Goal: Communication & Community: Answer question/provide support

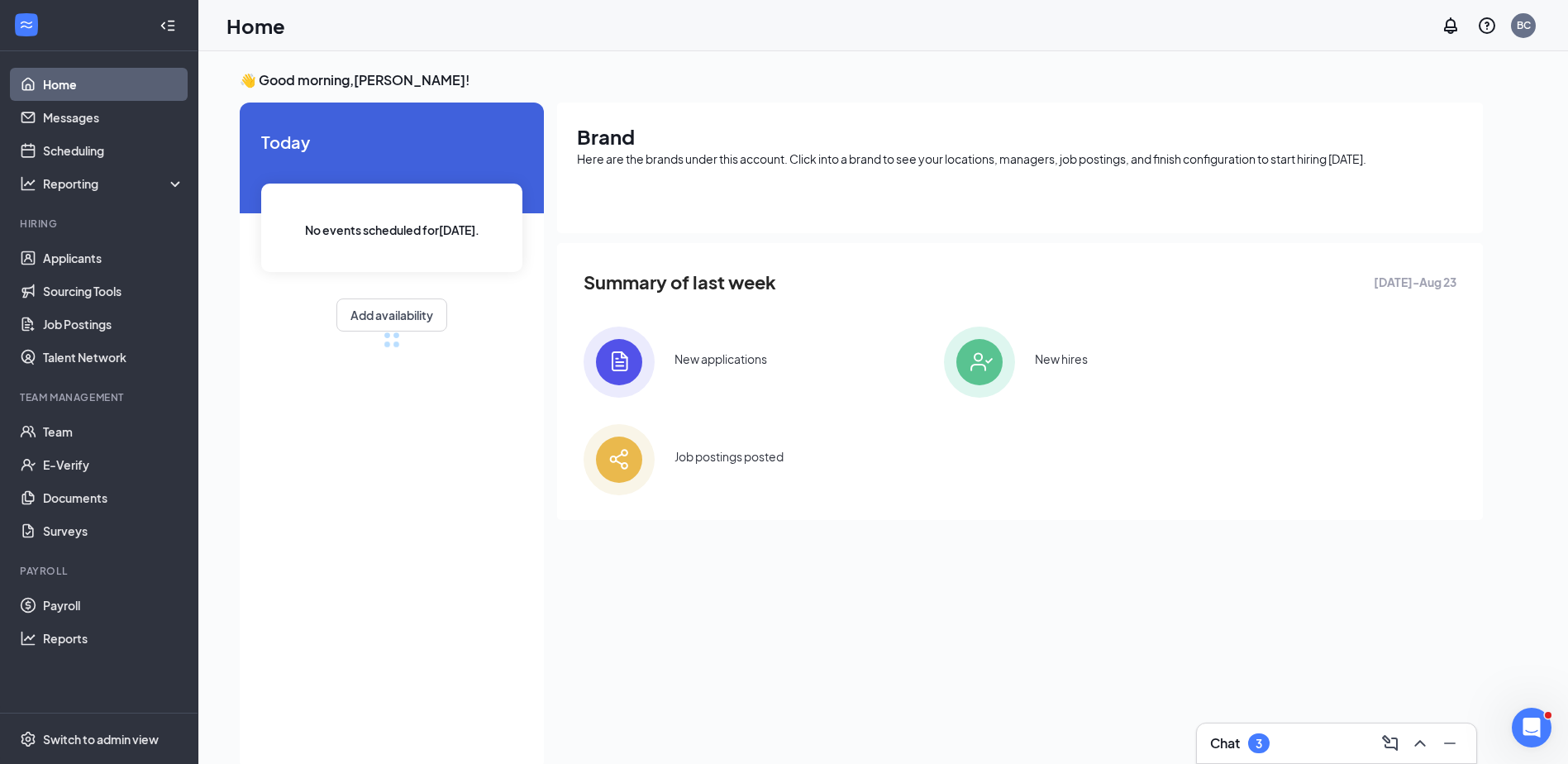
click at [1317, 737] on div "Chat 3" at bounding box center [1336, 743] width 253 height 27
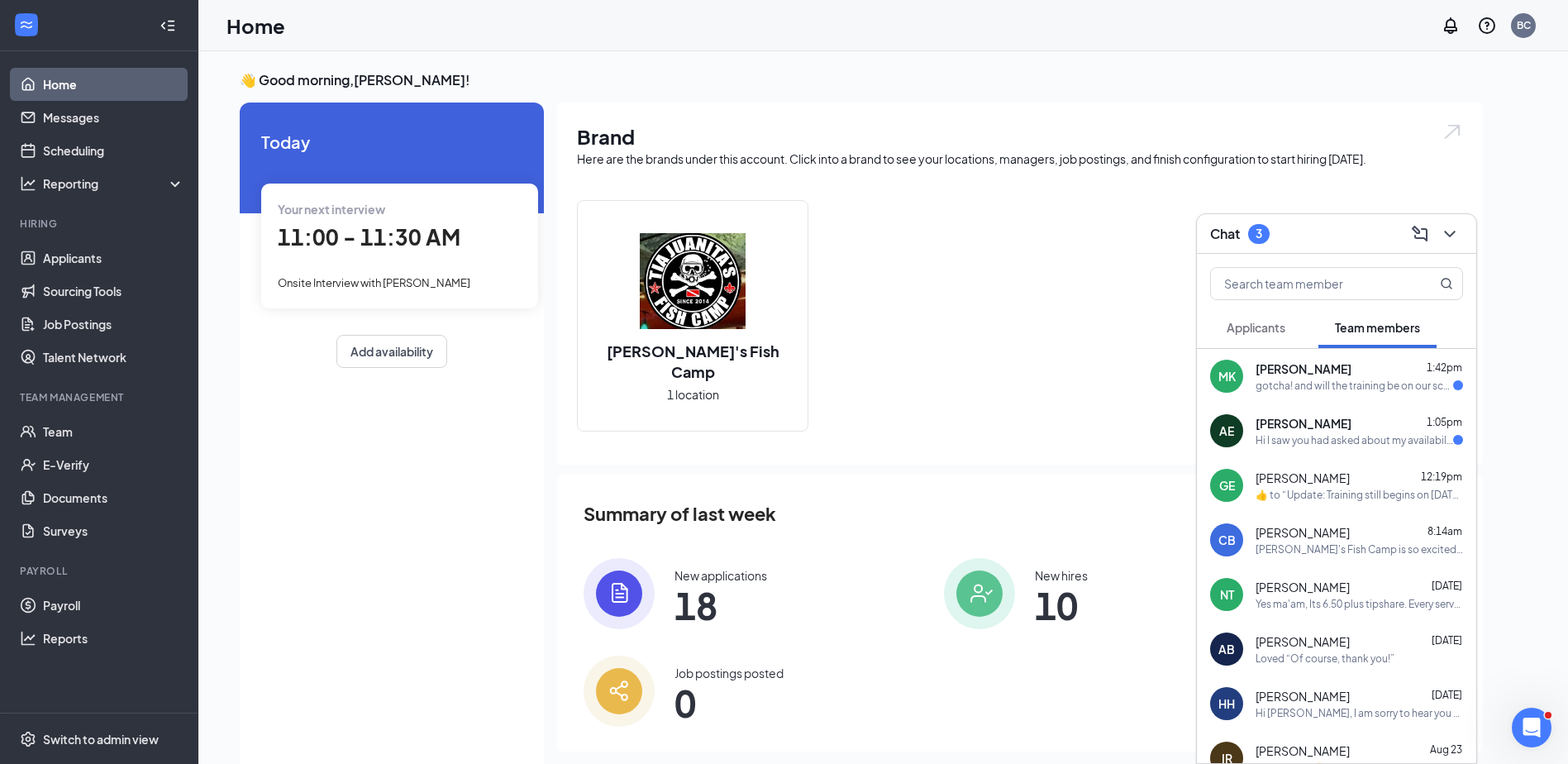
click at [1364, 446] on div "Hi I saw you had asked about my availability. I was wondering how many days of …" at bounding box center [1354, 440] width 197 height 14
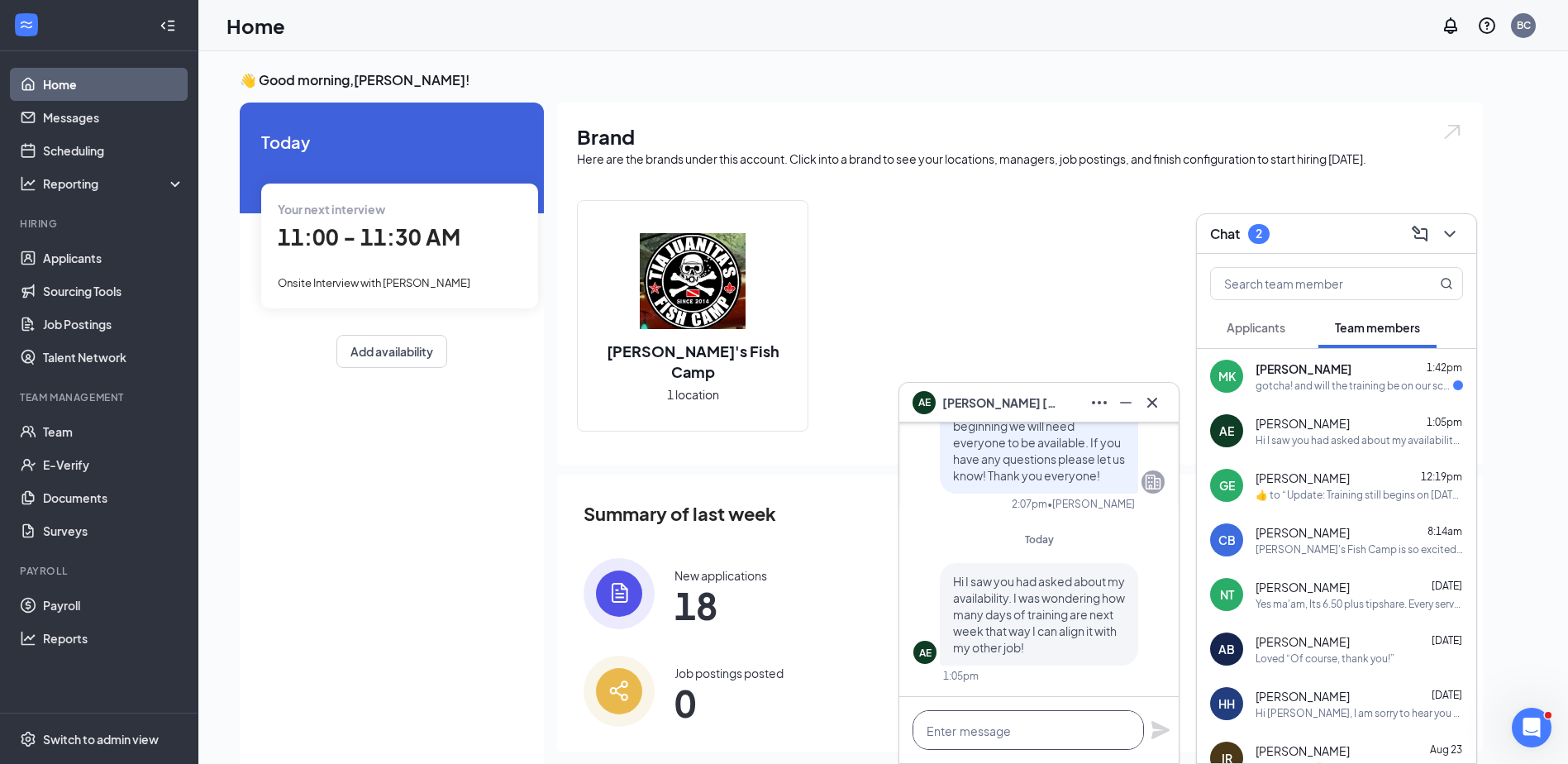
click at [1034, 727] on textarea at bounding box center [1028, 730] width 232 height 40
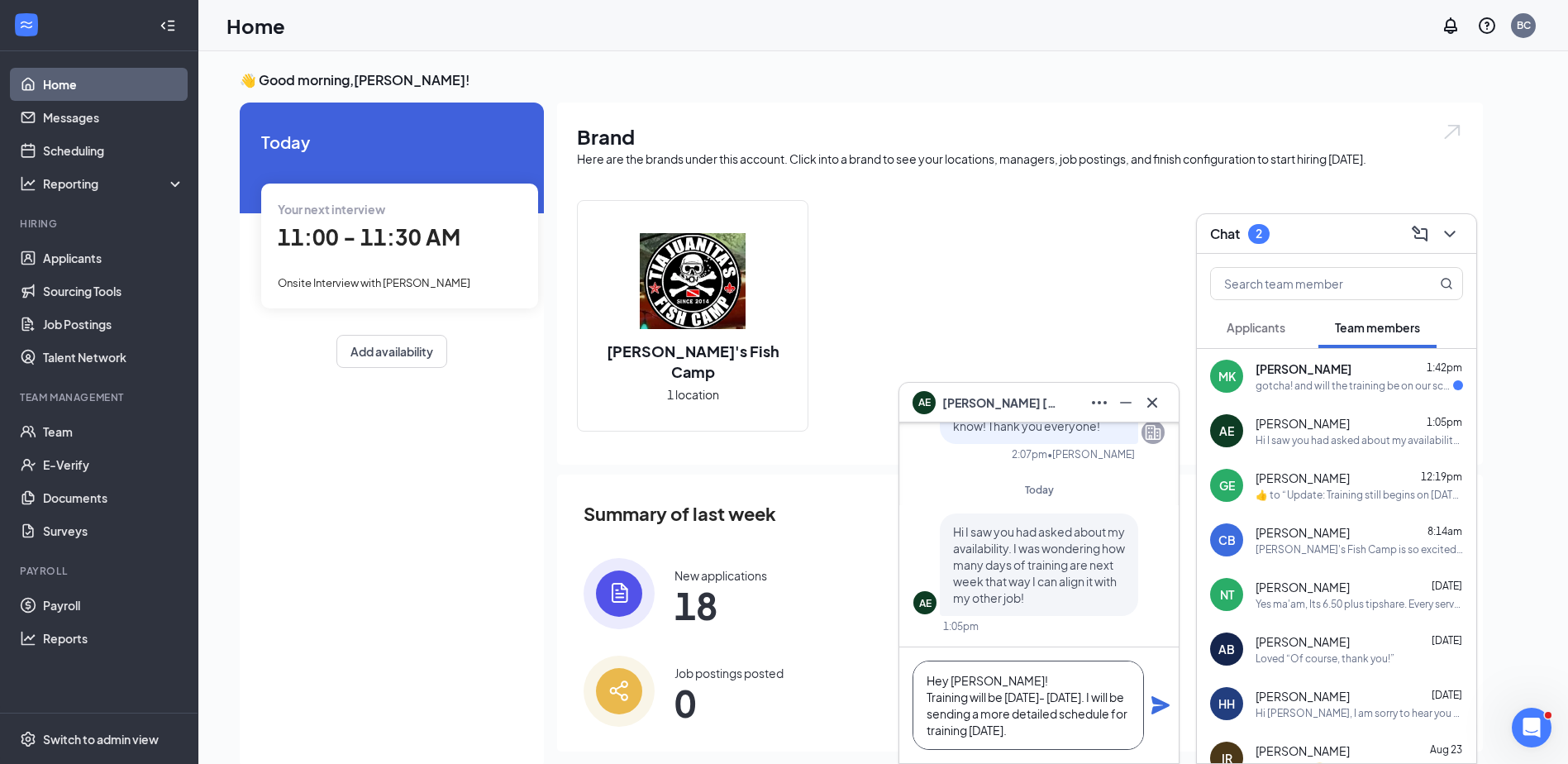
type textarea "Hey [PERSON_NAME]! Training will be [DATE]- [DATE]. I will be sending a more de…"
click at [1161, 705] on icon "Plane" at bounding box center [1161, 706] width 18 height 18
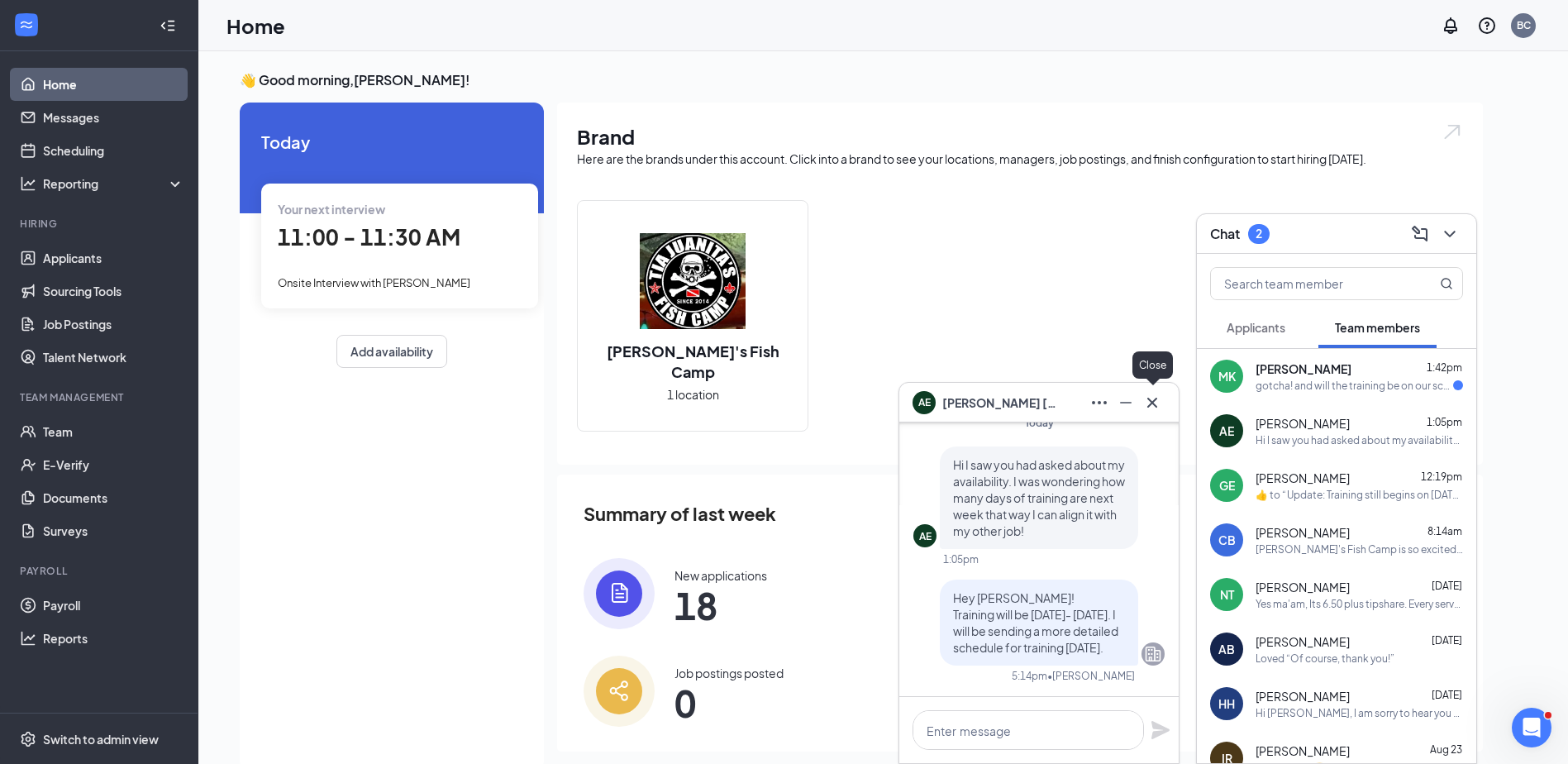
click at [1160, 393] on icon "Cross" at bounding box center [1152, 402] width 20 height 20
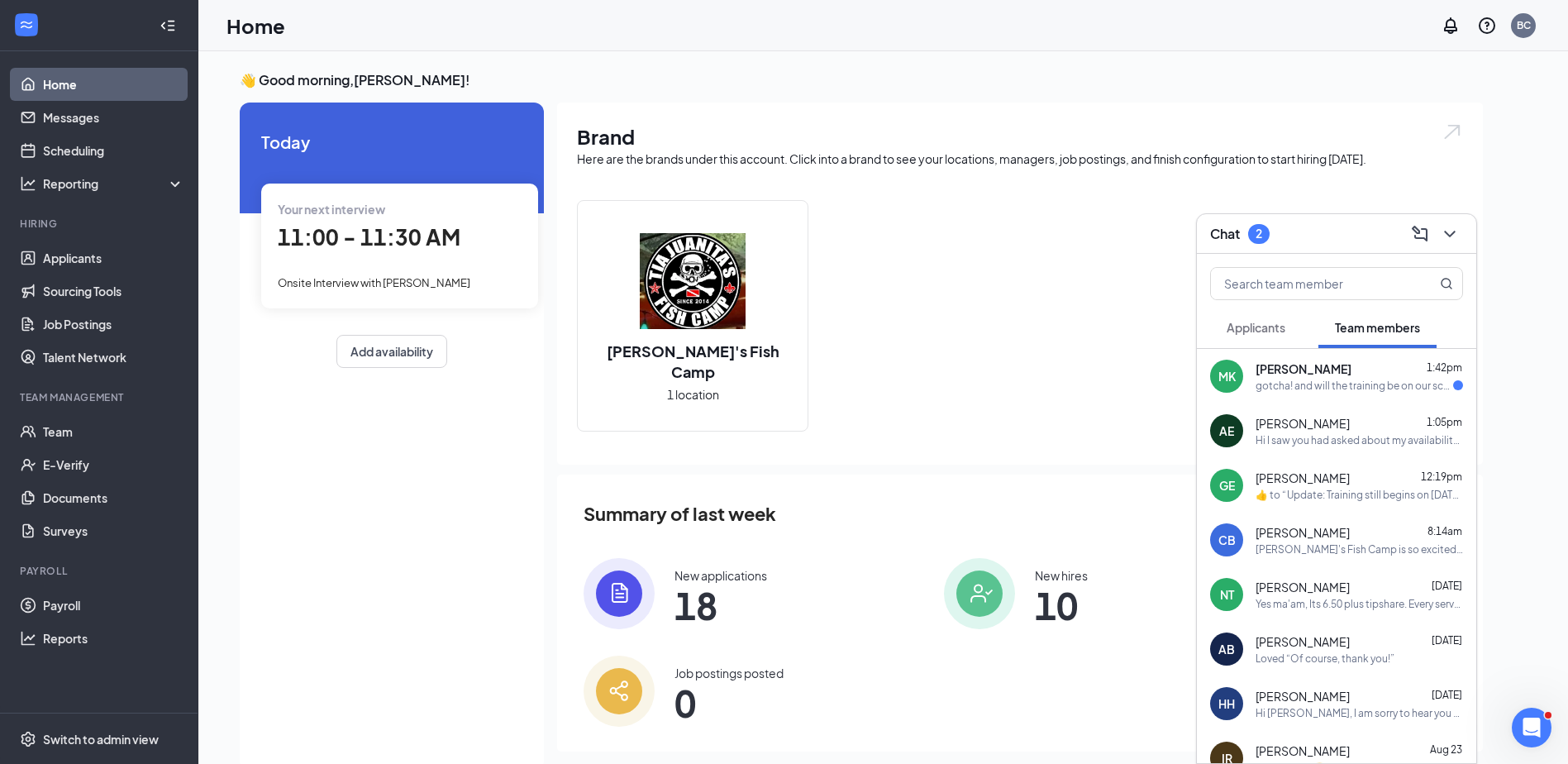
click at [1242, 377] on div "MK" at bounding box center [1226, 376] width 33 height 33
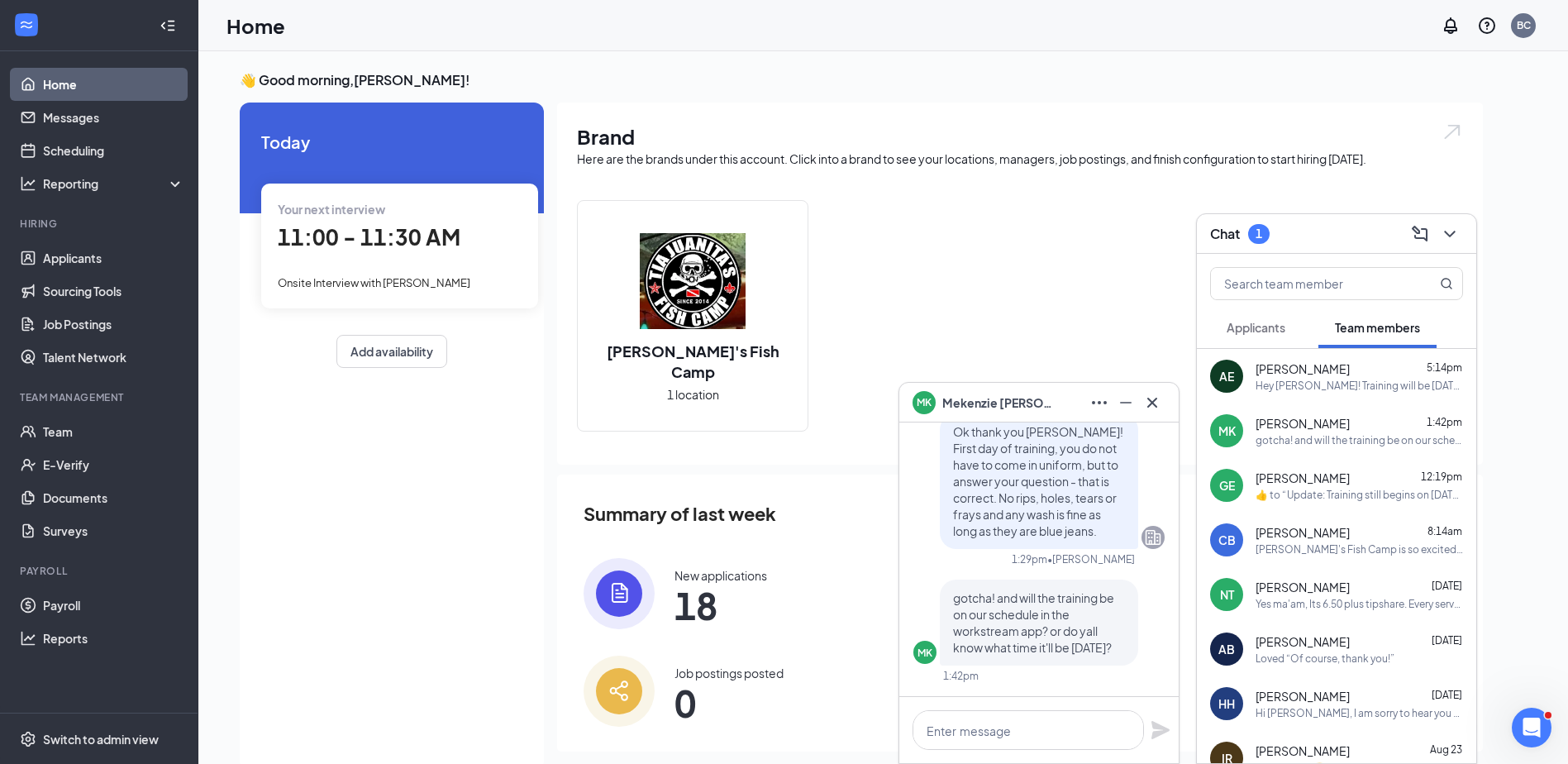
click at [1172, 410] on div "MK [PERSON_NAME]" at bounding box center [1039, 402] width 279 height 40
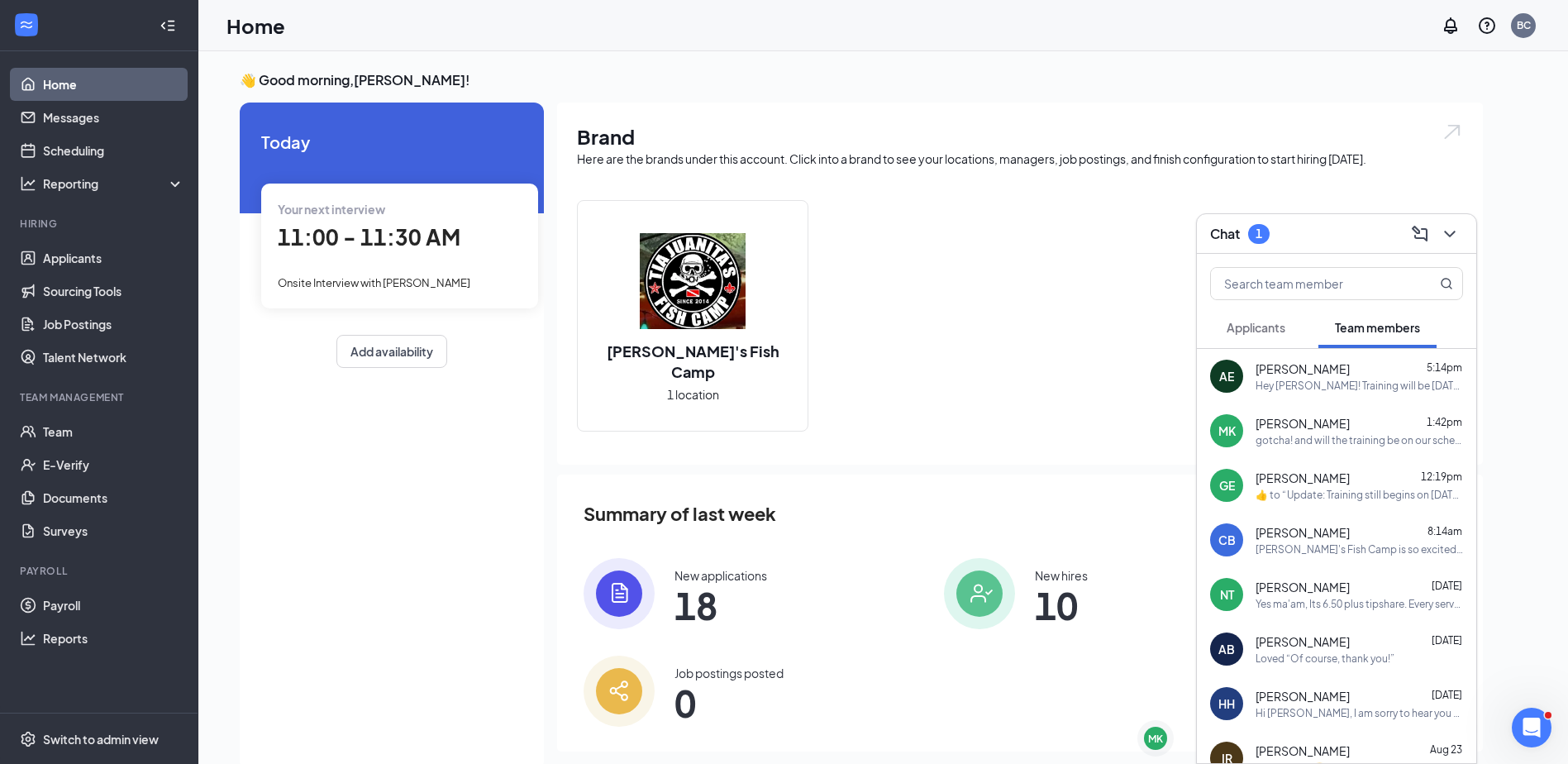
click at [1468, 241] on div "Chat 1" at bounding box center [1337, 234] width 279 height 40
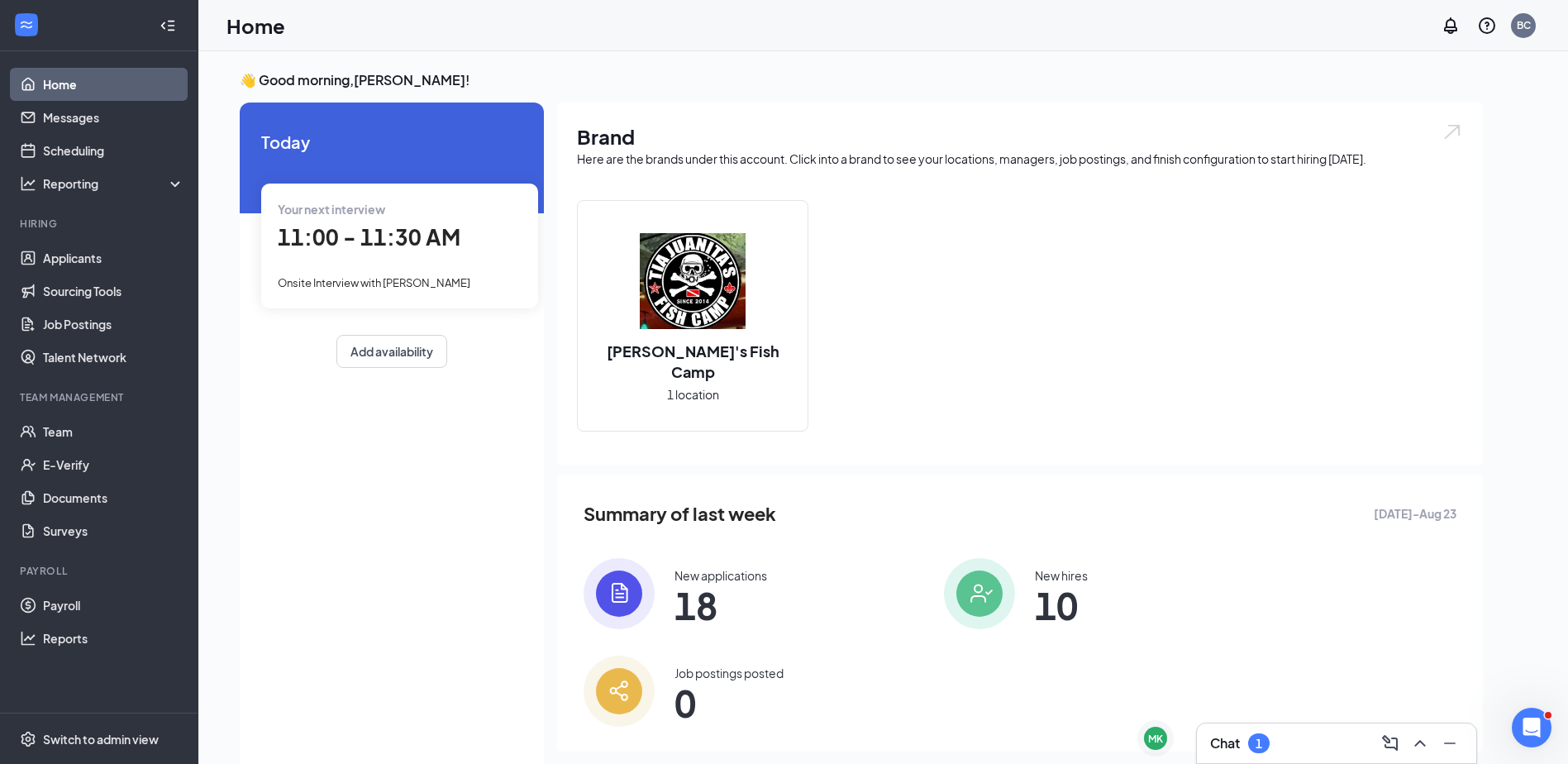
click at [1292, 747] on div "Chat 1" at bounding box center [1336, 743] width 253 height 27
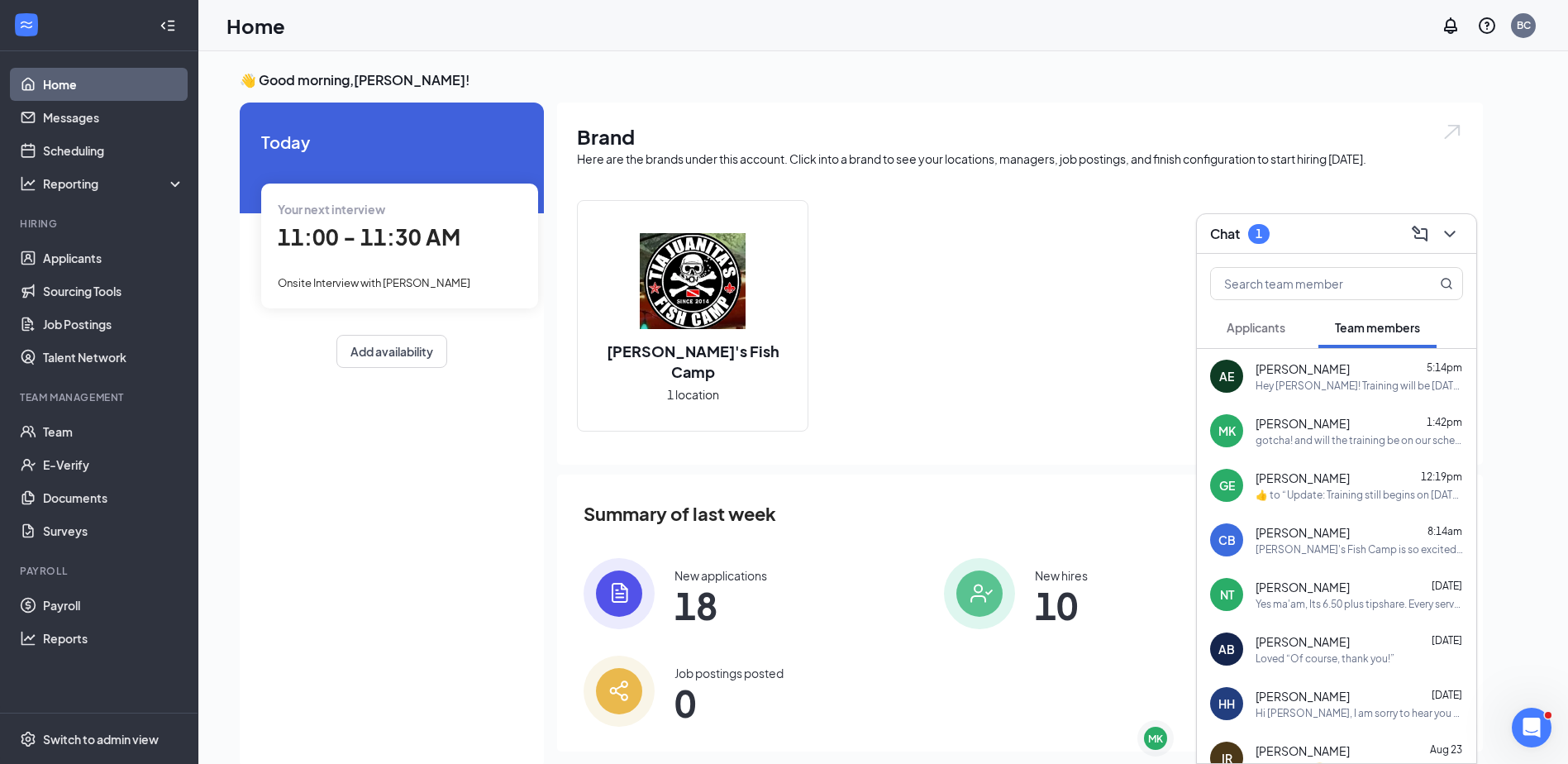
click at [1272, 338] on button "Applicants" at bounding box center [1256, 328] width 92 height 42
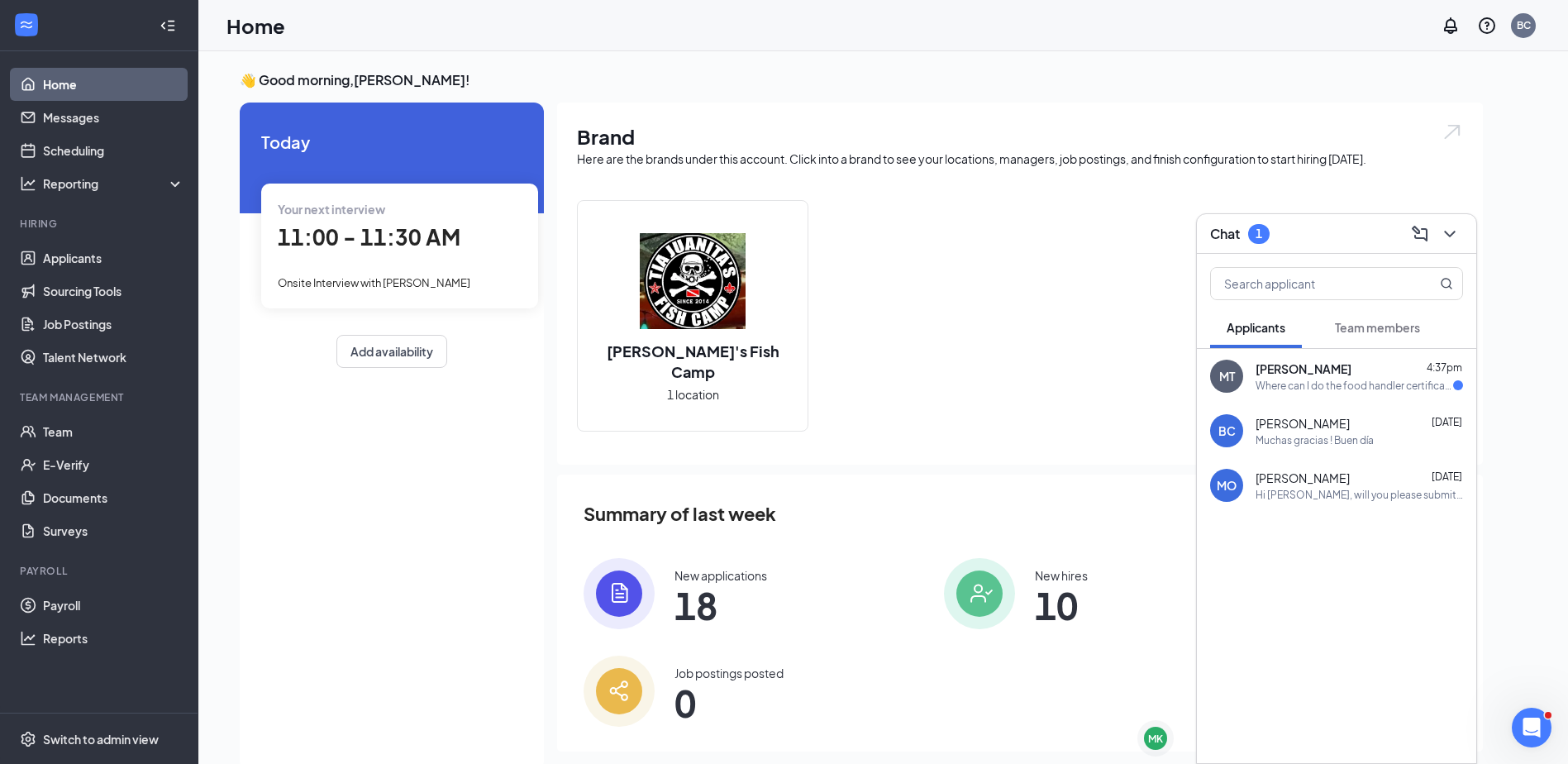
click at [1311, 363] on span "[PERSON_NAME]" at bounding box center [1304, 369] width 96 height 17
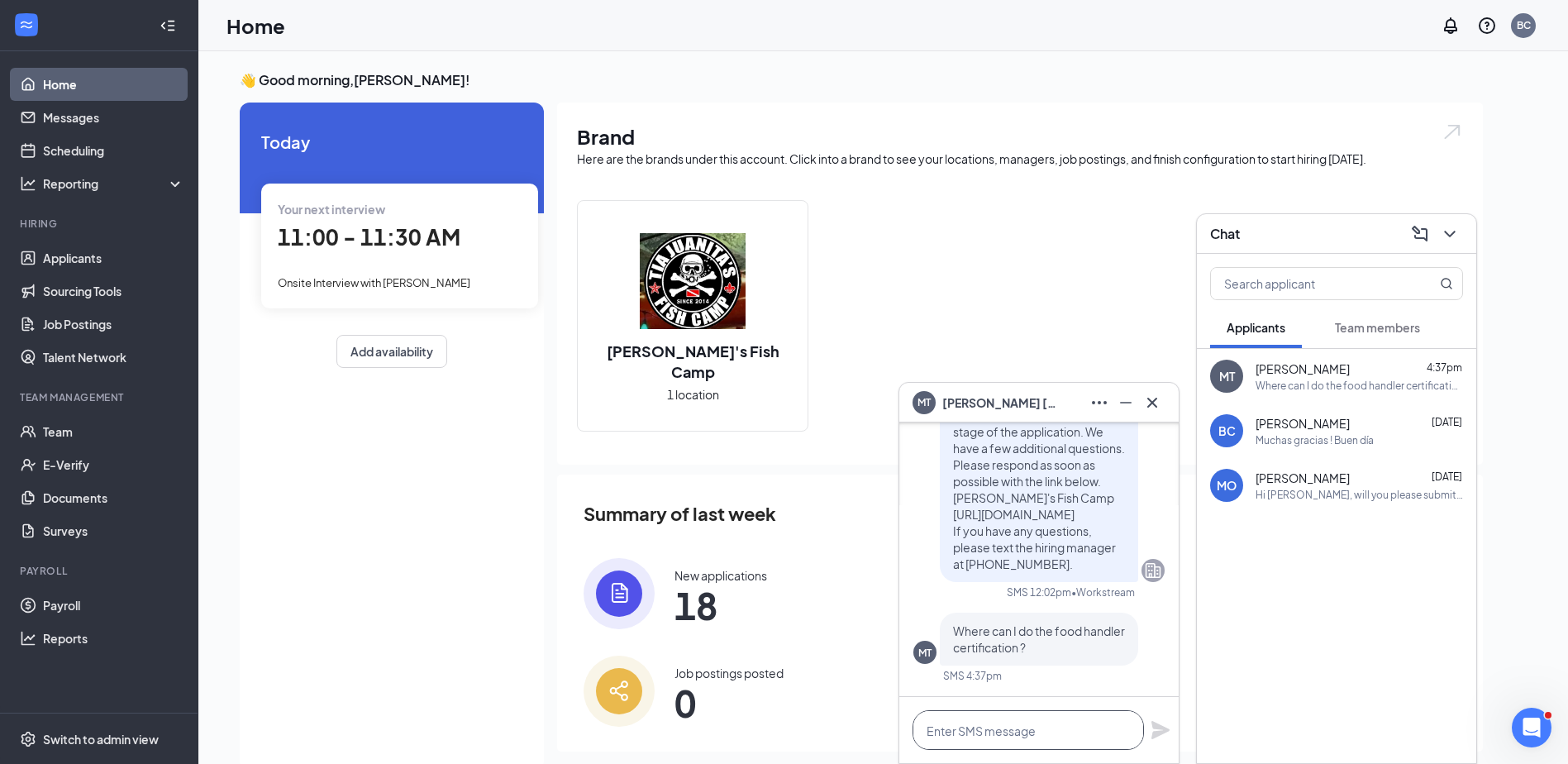
click at [988, 732] on textarea at bounding box center [1028, 730] width 232 height 40
type textarea "online at food handlers on the fly!"
click at [1156, 725] on icon "Plane" at bounding box center [1161, 730] width 18 height 18
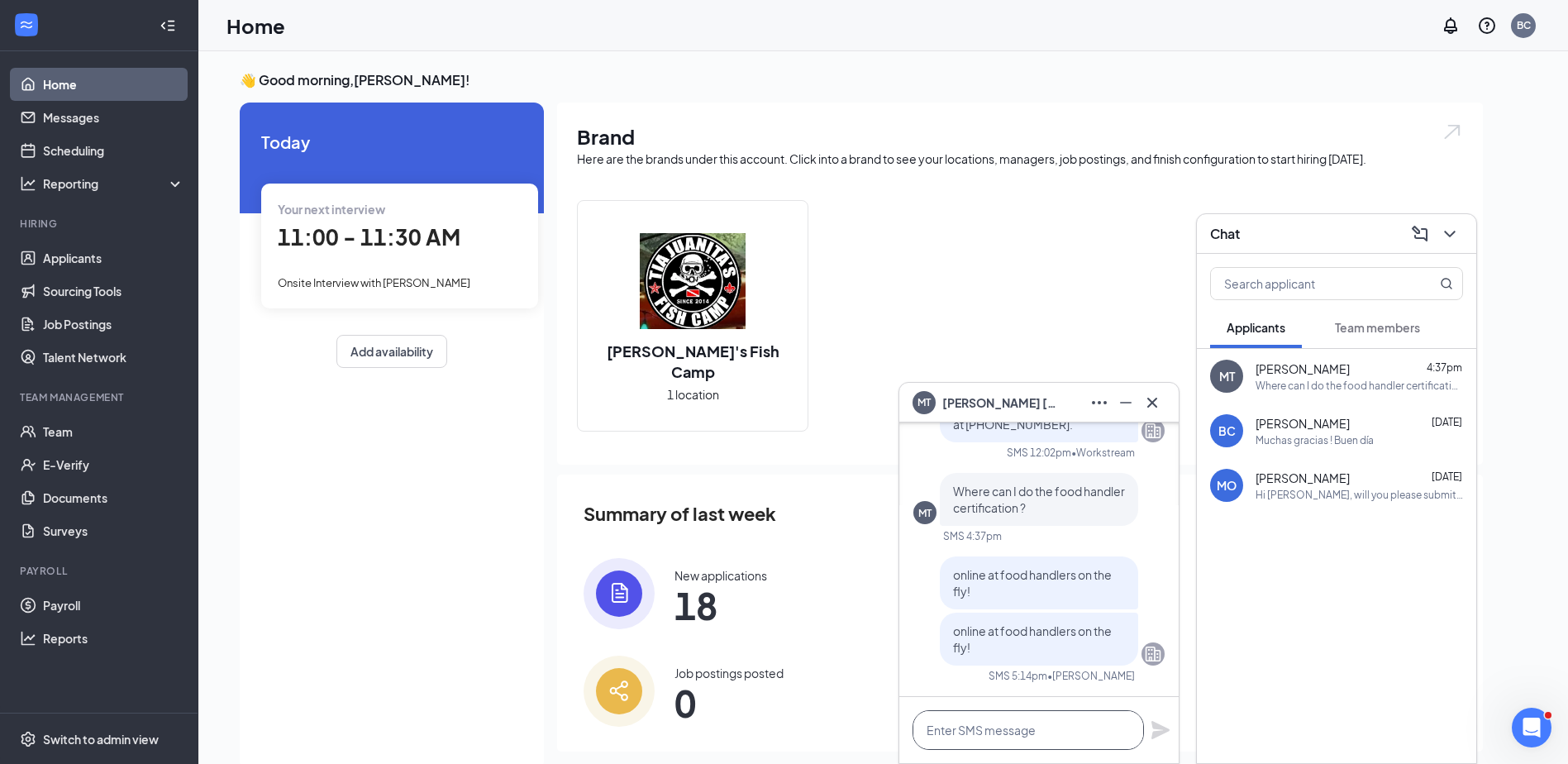
click at [952, 717] on textarea at bounding box center [1028, 730] width 232 height 40
paste textarea "[URL][DOMAIN_NAME][US_STATE]"
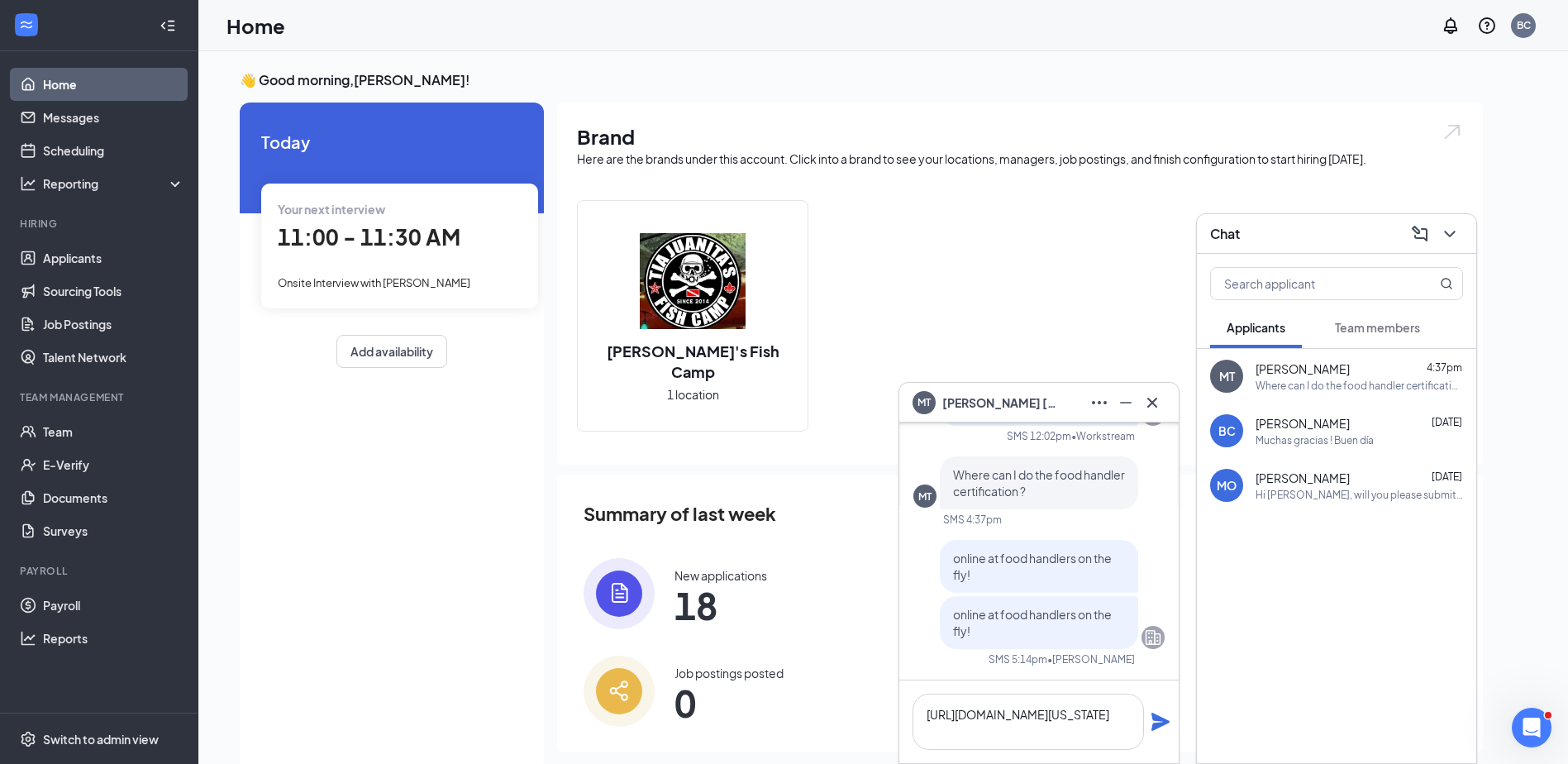
click at [1167, 710] on div "[URL][DOMAIN_NAME][US_STATE]" at bounding box center [1039, 721] width 279 height 82
click at [1088, 738] on textarea "[URL][DOMAIN_NAME][US_STATE]" at bounding box center [1028, 721] width 232 height 56
type textarea "[URL][DOMAIN_NAME][US_STATE]"
click at [1166, 714] on icon "Plane" at bounding box center [1161, 722] width 20 height 20
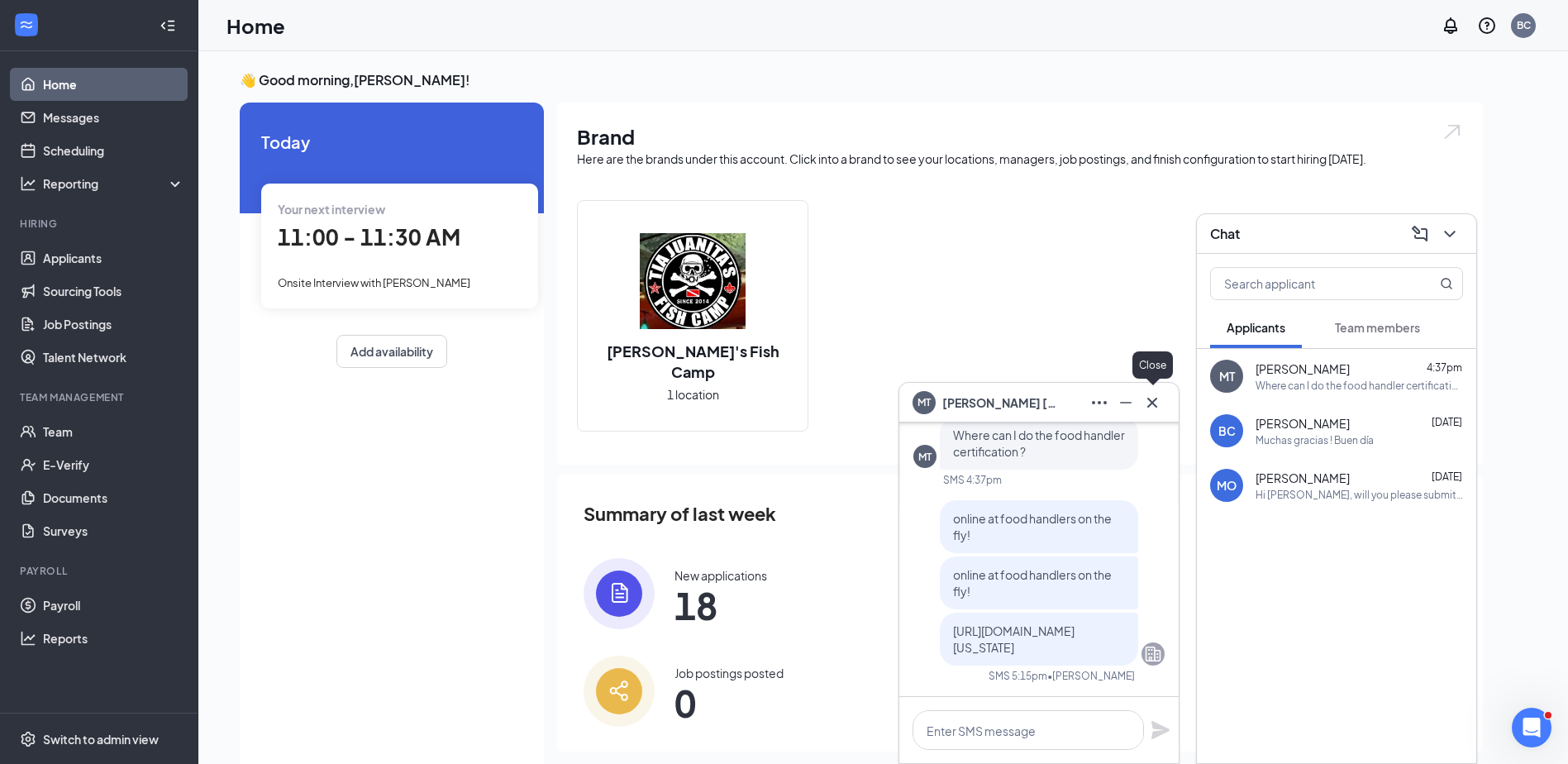
click at [1145, 393] on icon "Cross" at bounding box center [1152, 402] width 20 height 20
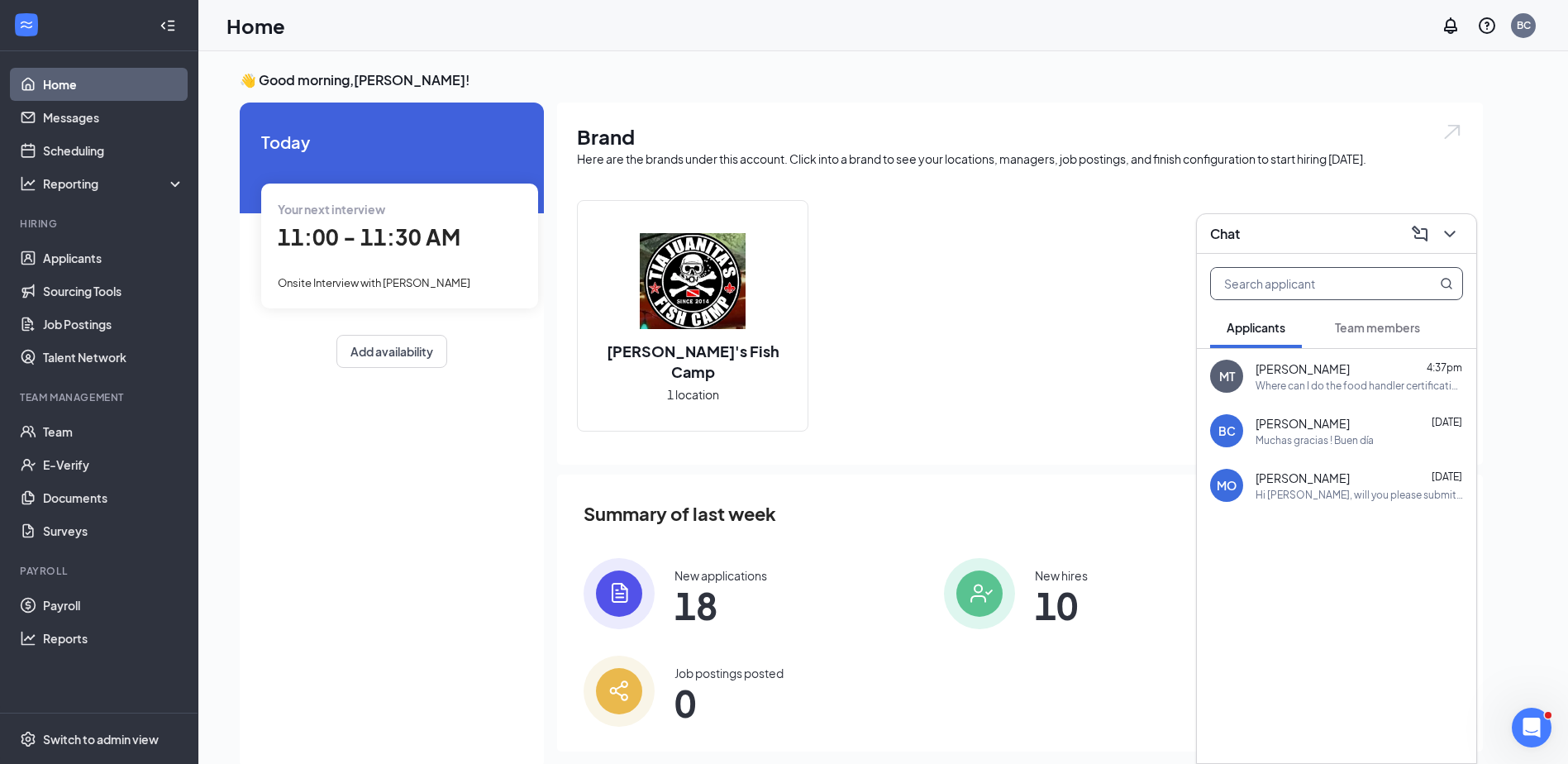
click at [1431, 282] on span at bounding box center [1431, 283] width 43 height 32
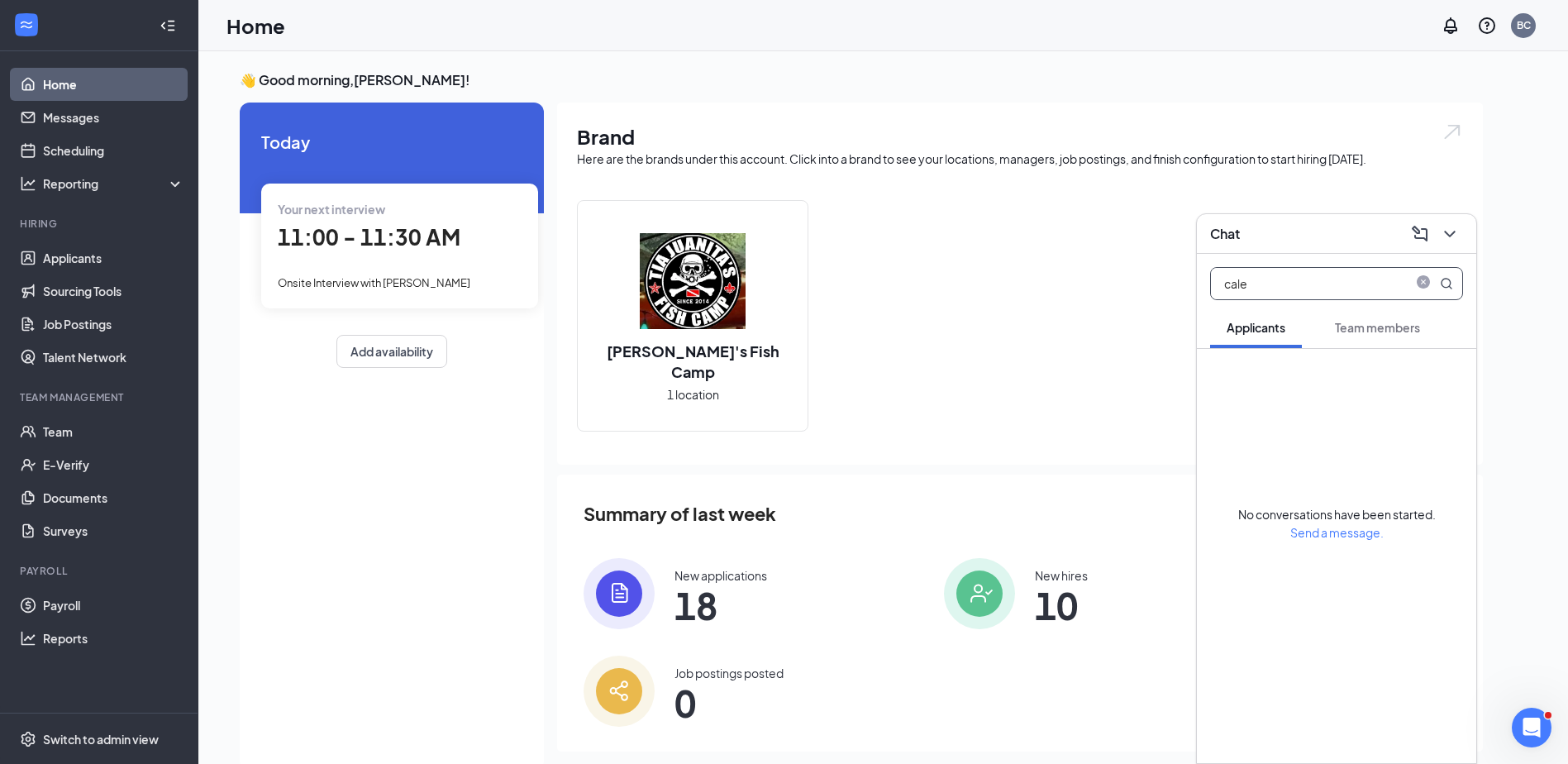
type input "cale"
click at [1398, 333] on span "Team members" at bounding box center [1378, 327] width 85 height 15
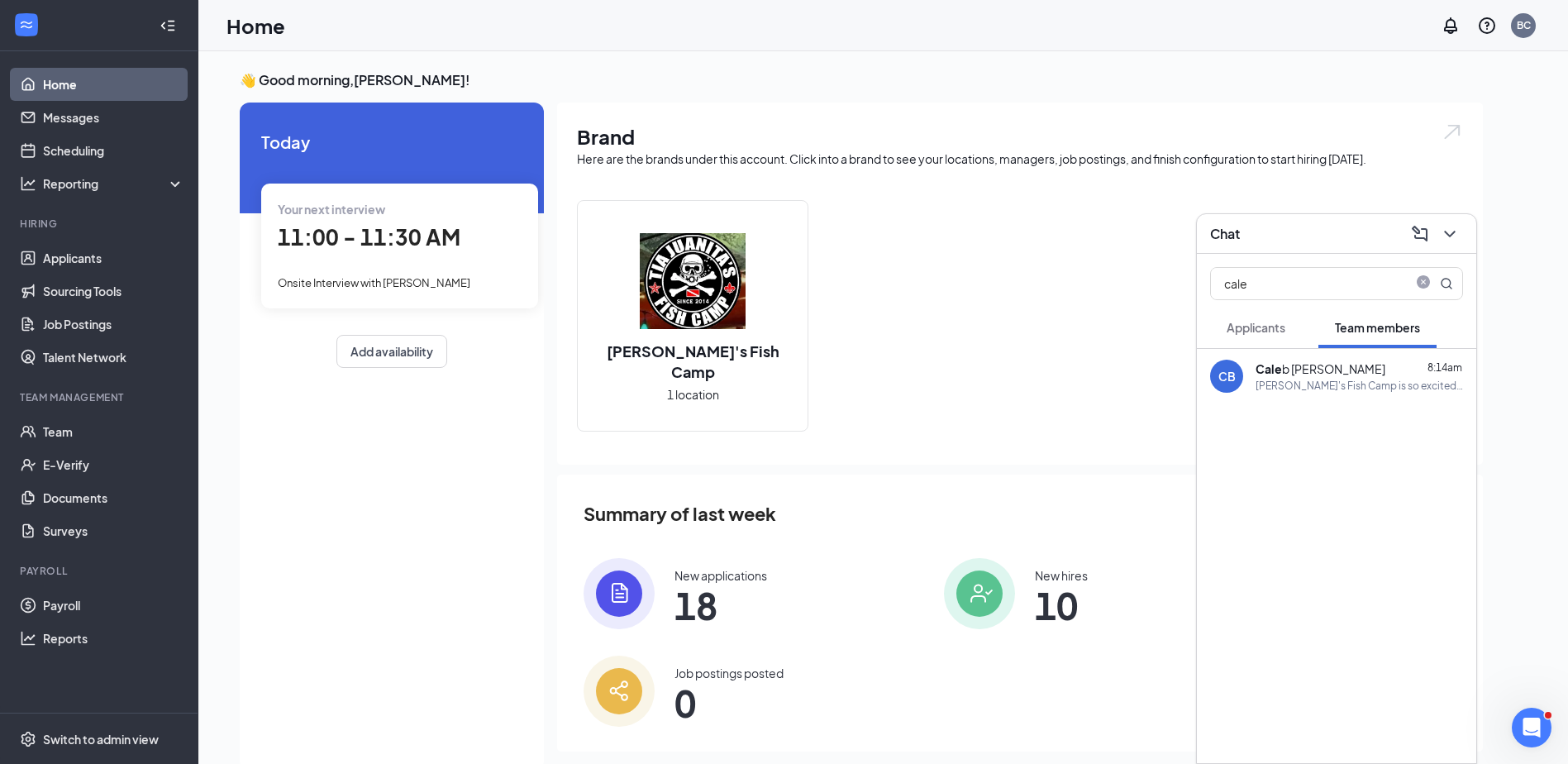
click at [1322, 373] on div "[PERSON_NAME] 8:14am" at bounding box center [1359, 369] width 207 height 17
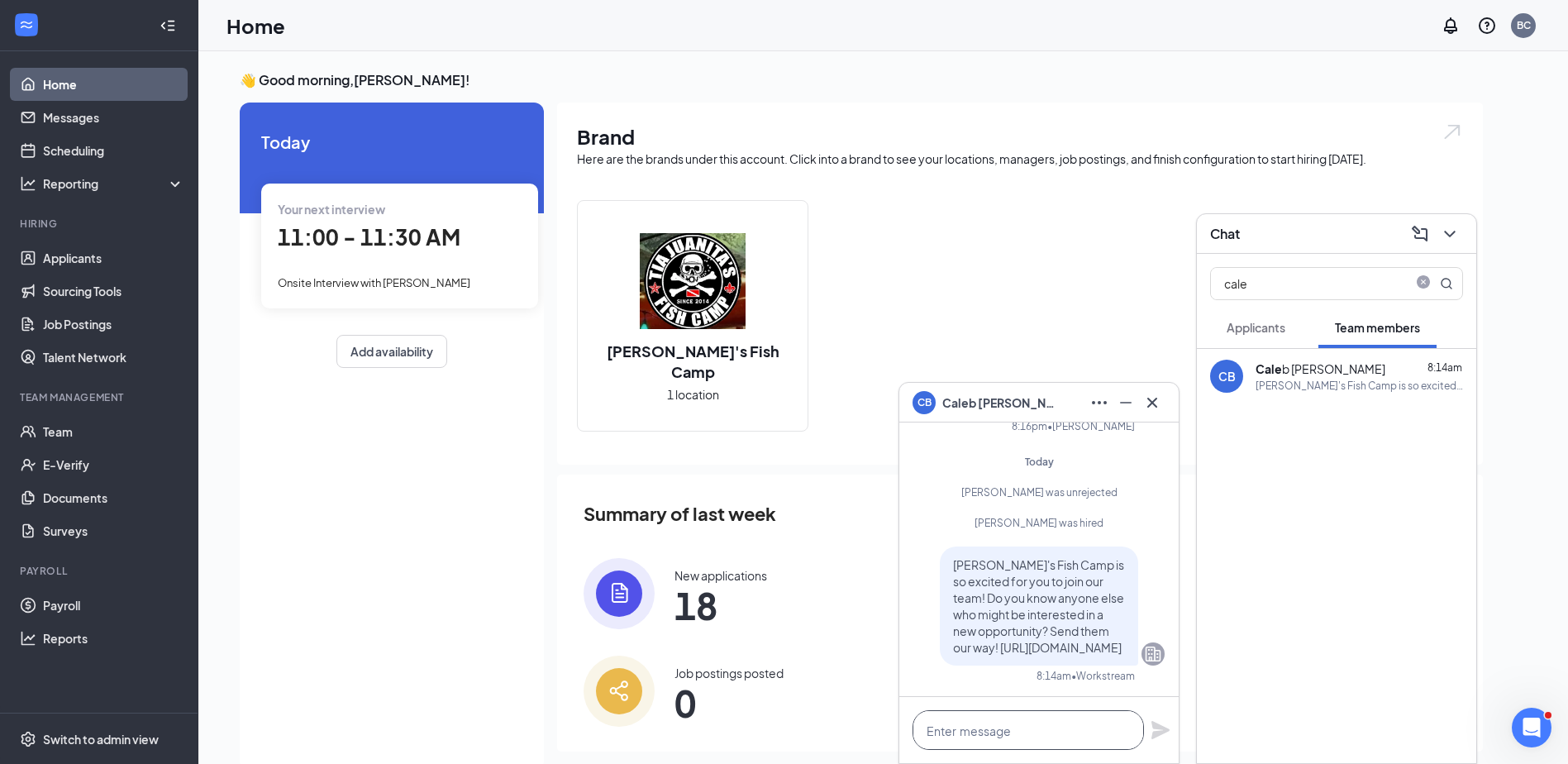
click at [966, 743] on textarea at bounding box center [1028, 730] width 232 height 40
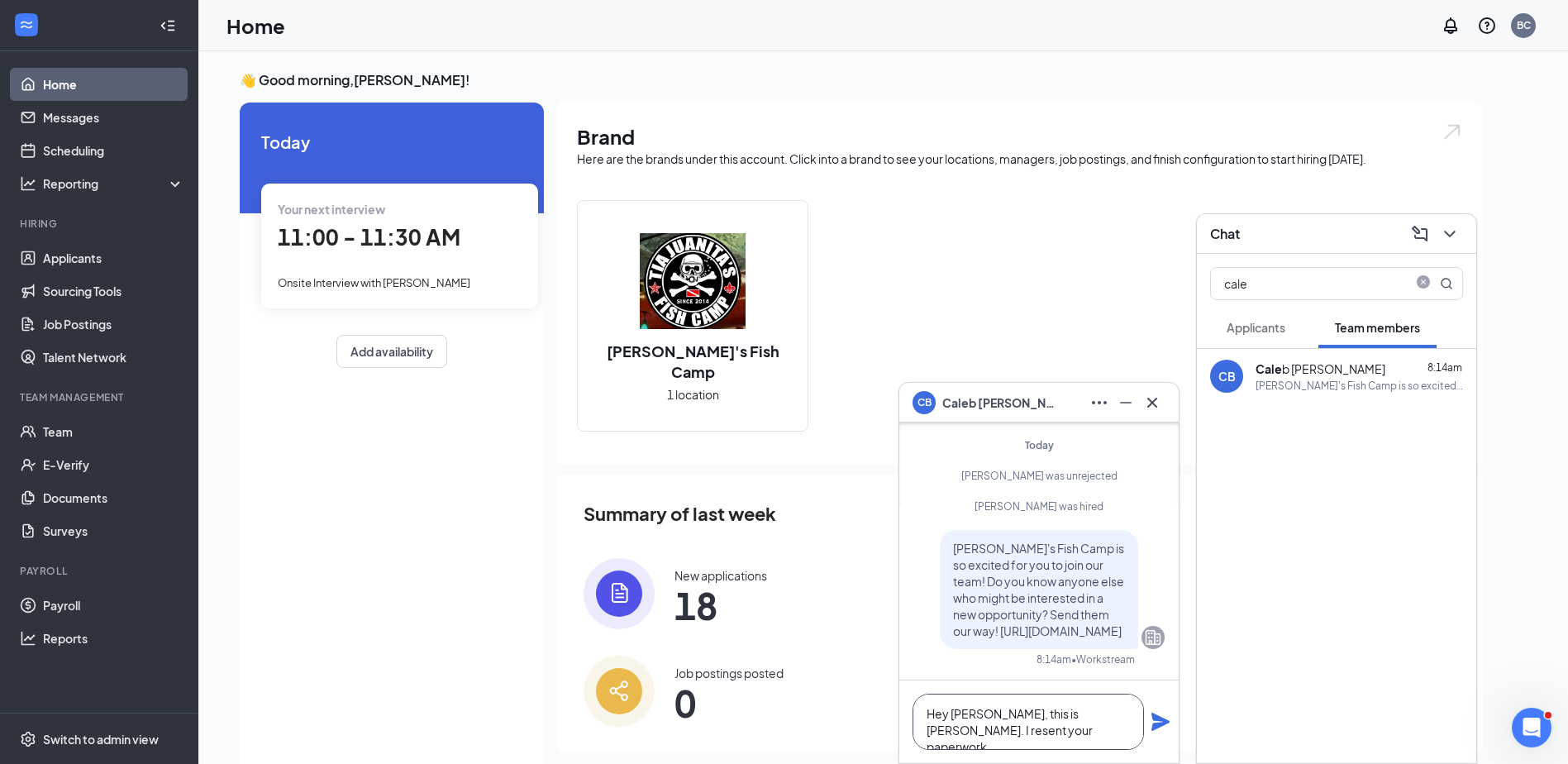
click at [962, 732] on textarea "Hey [PERSON_NAME], this is [PERSON_NAME]. I resent your paperwork." at bounding box center [1028, 721] width 232 height 56
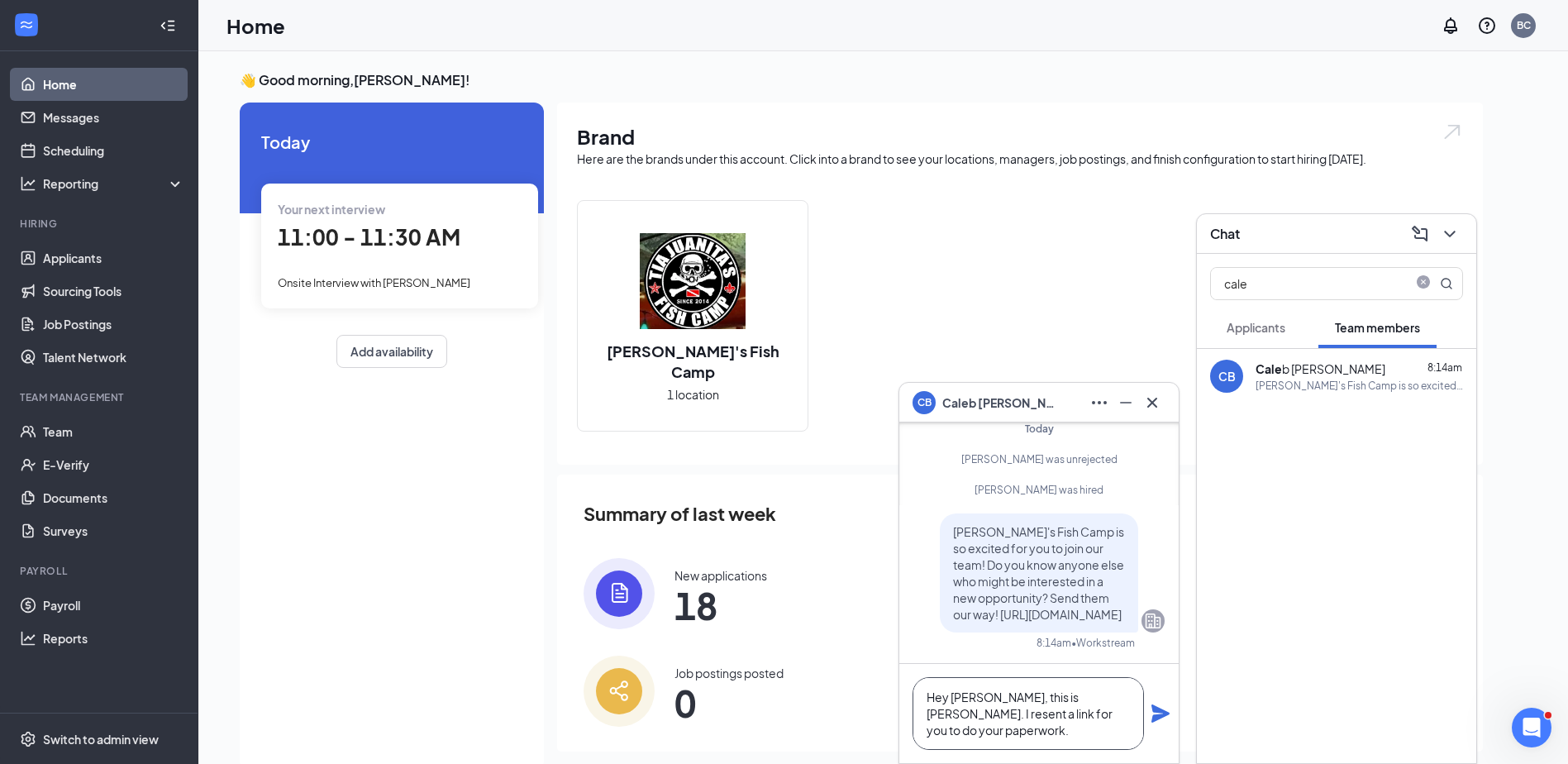
click at [997, 731] on textarea "Hey [PERSON_NAME], this is [PERSON_NAME]. I resent a link for you to do your pa…" at bounding box center [1028, 713] width 232 height 72
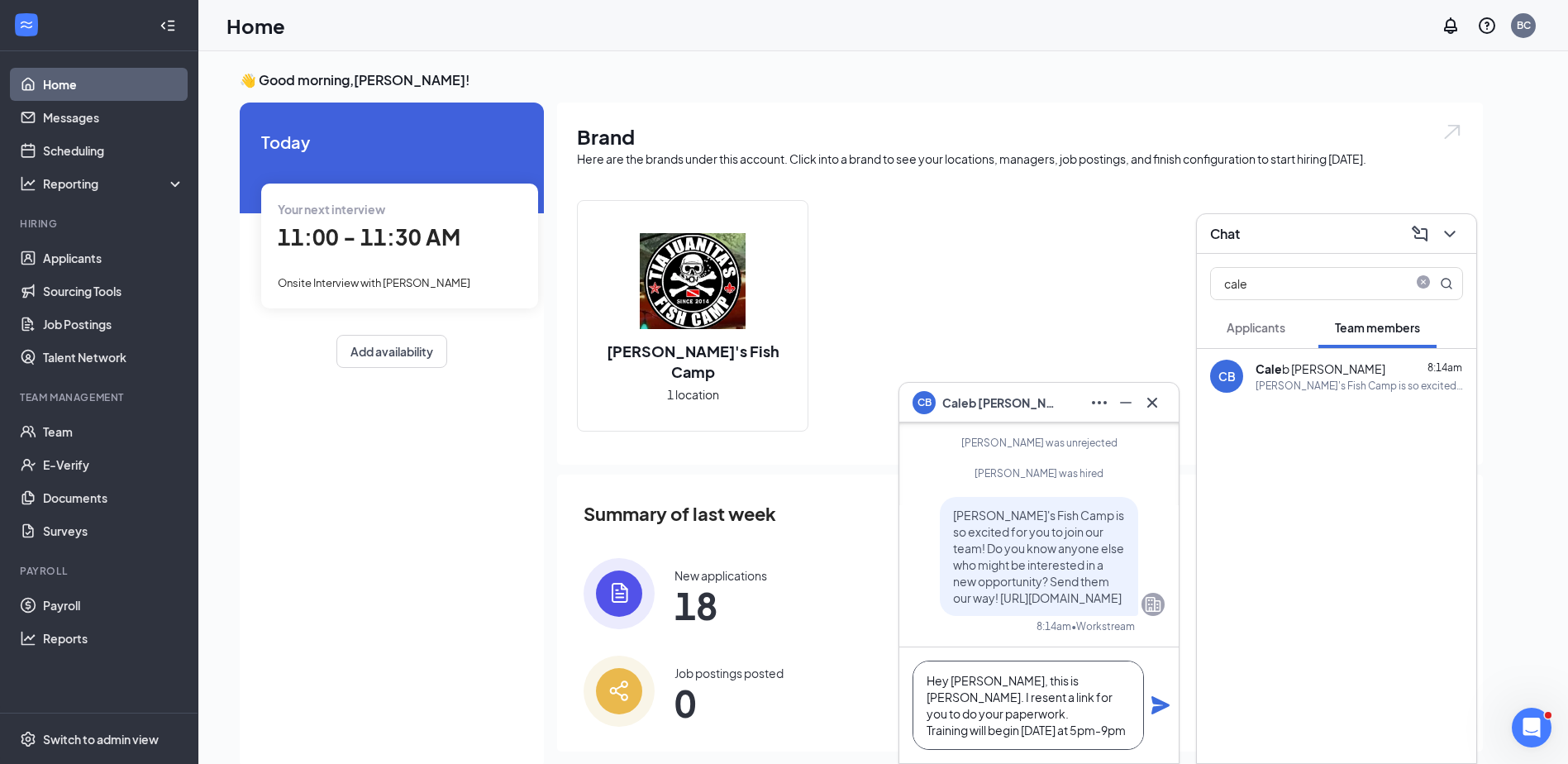
scroll to position [18, 0]
click at [1067, 712] on textarea "Hey [PERSON_NAME], this is [PERSON_NAME]. I resent a link for you to do your pa…" at bounding box center [1028, 706] width 232 height 89
click at [1101, 730] on textarea "Hey [PERSON_NAME], this is [PERSON_NAME]. I resent a link for you to do your pa…" at bounding box center [1028, 706] width 232 height 89
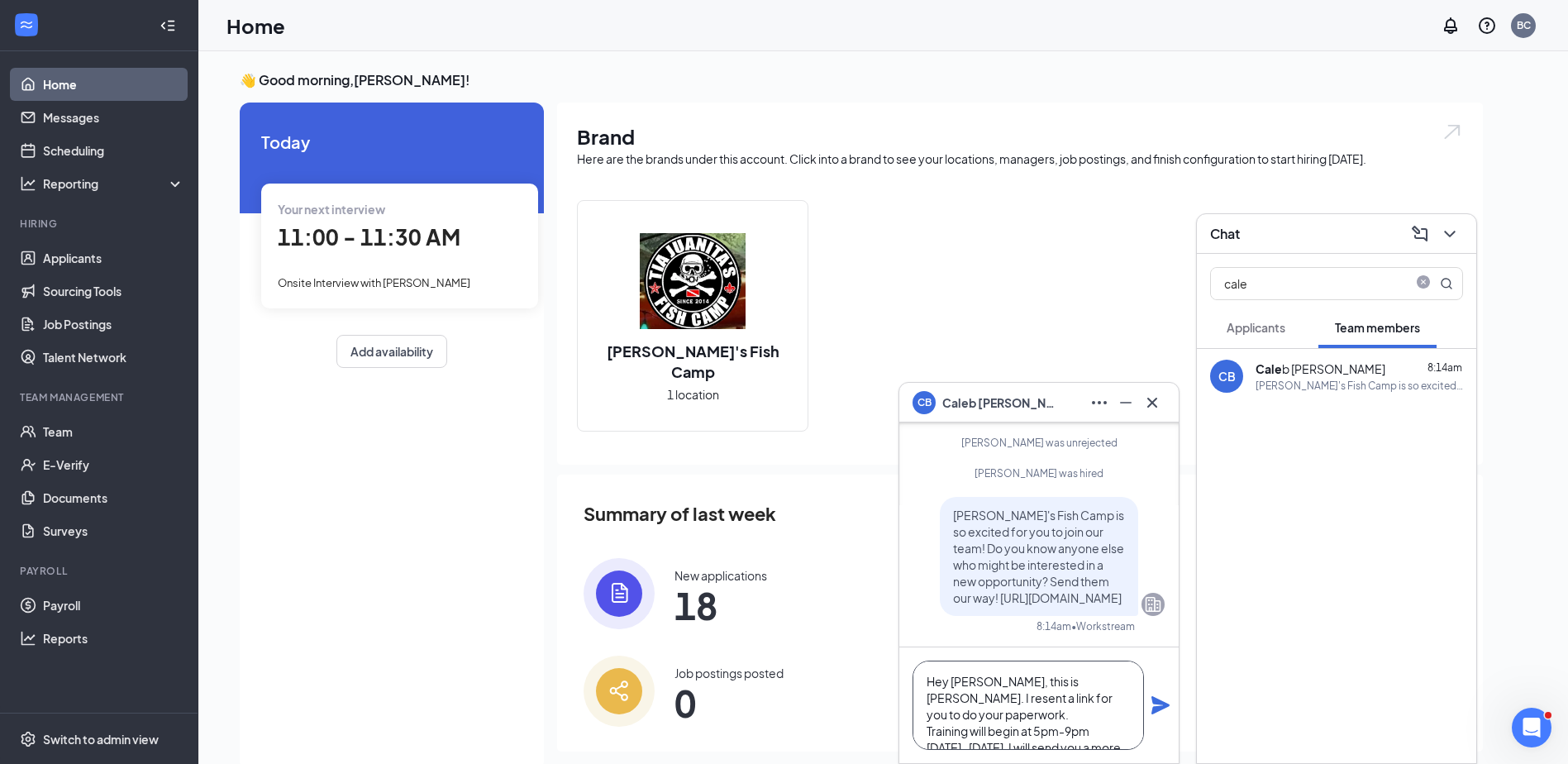
click at [1093, 683] on textarea "Hey [PERSON_NAME], this is [PERSON_NAME]. I resent a link for you to do your pa…" at bounding box center [1028, 706] width 232 height 89
click at [1032, 673] on textarea "Hey [PERSON_NAME], this is [PERSON_NAME]. I resent a link for you to do your pa…" at bounding box center [1028, 706] width 232 height 89
type textarea "Hey [PERSON_NAME], this is [PERSON_NAME]. I resent a link for you to do your pa…"
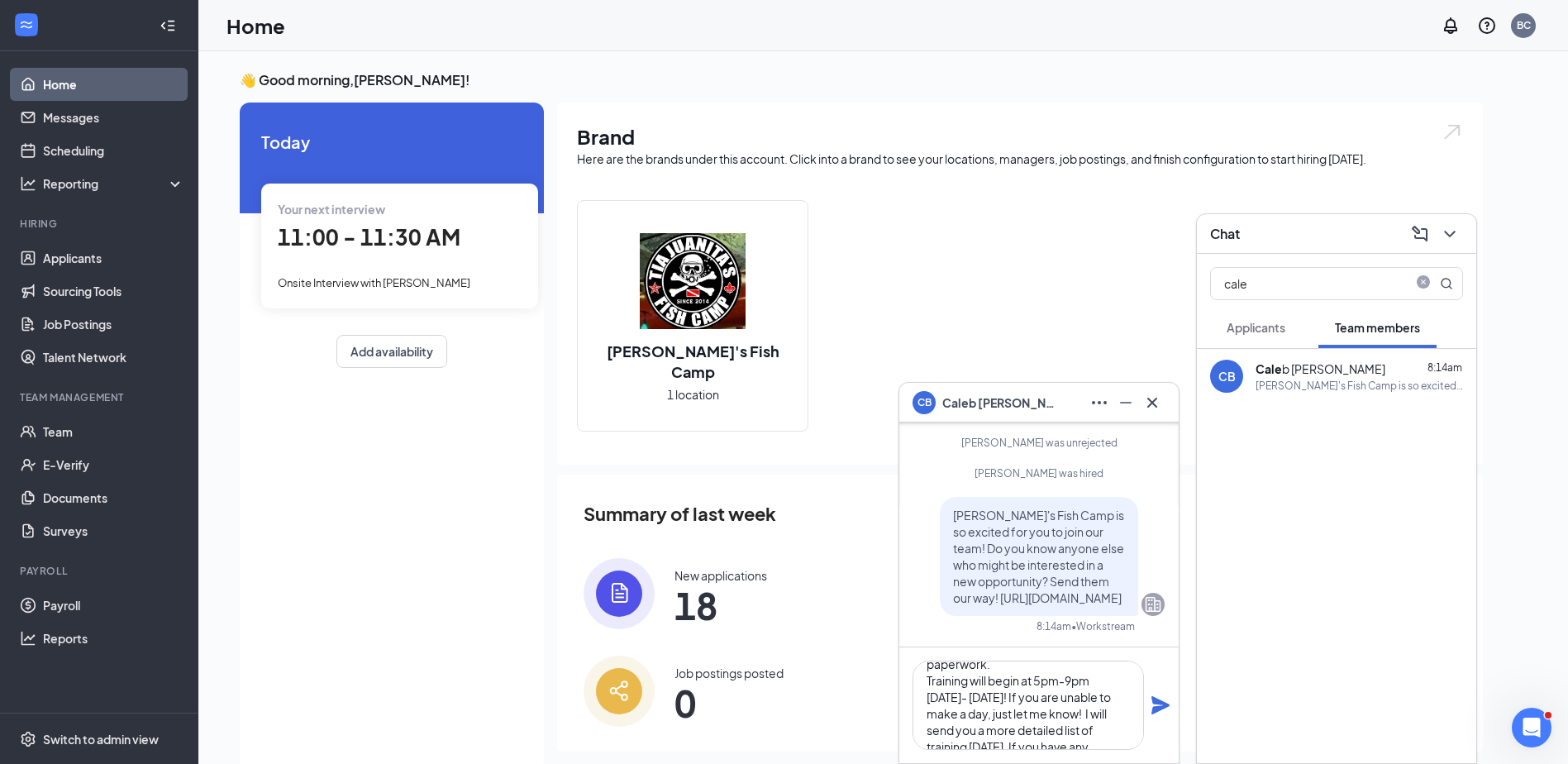
click at [1168, 706] on icon "Plane" at bounding box center [1161, 706] width 18 height 18
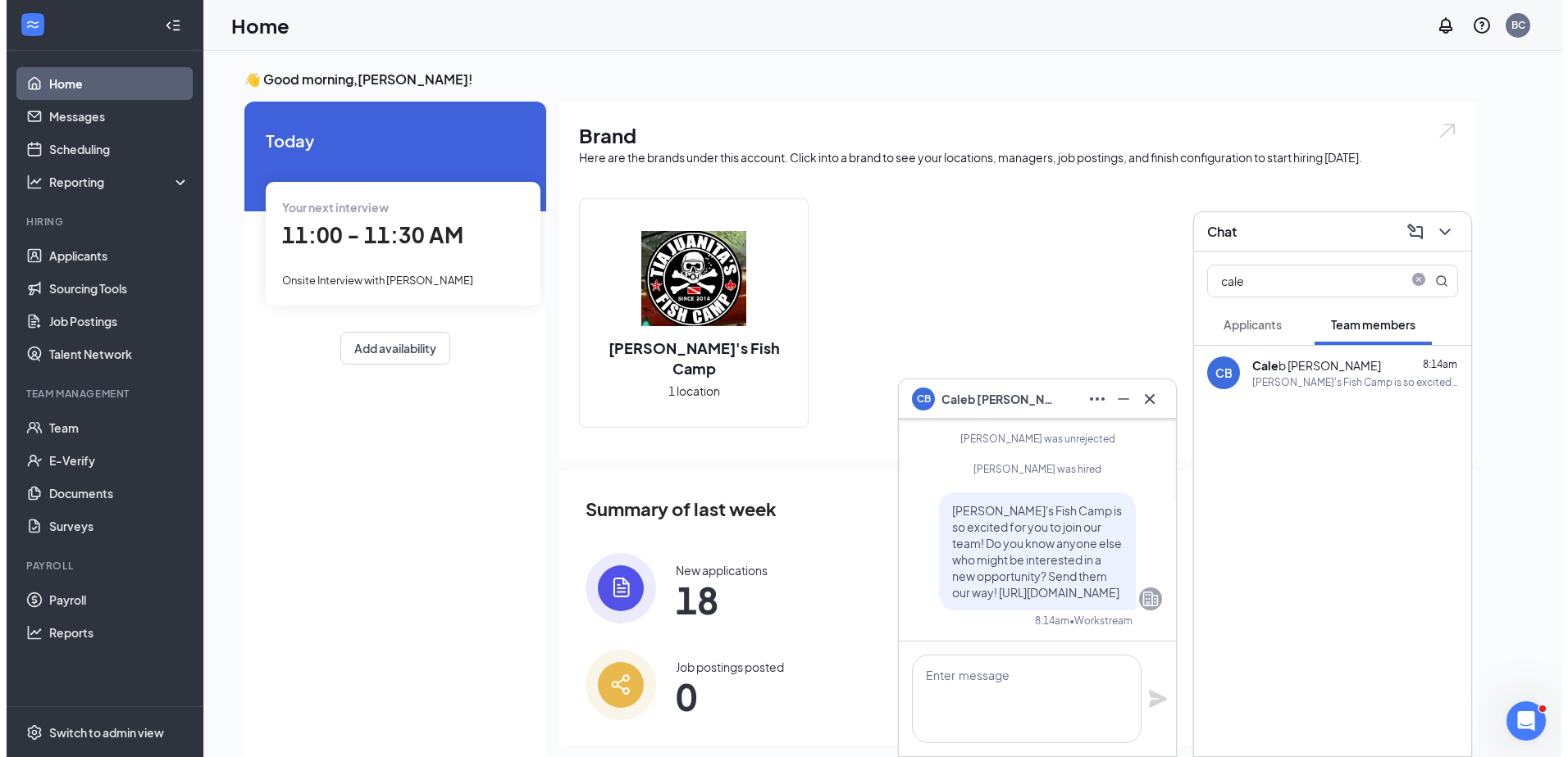
scroll to position [0, 0]
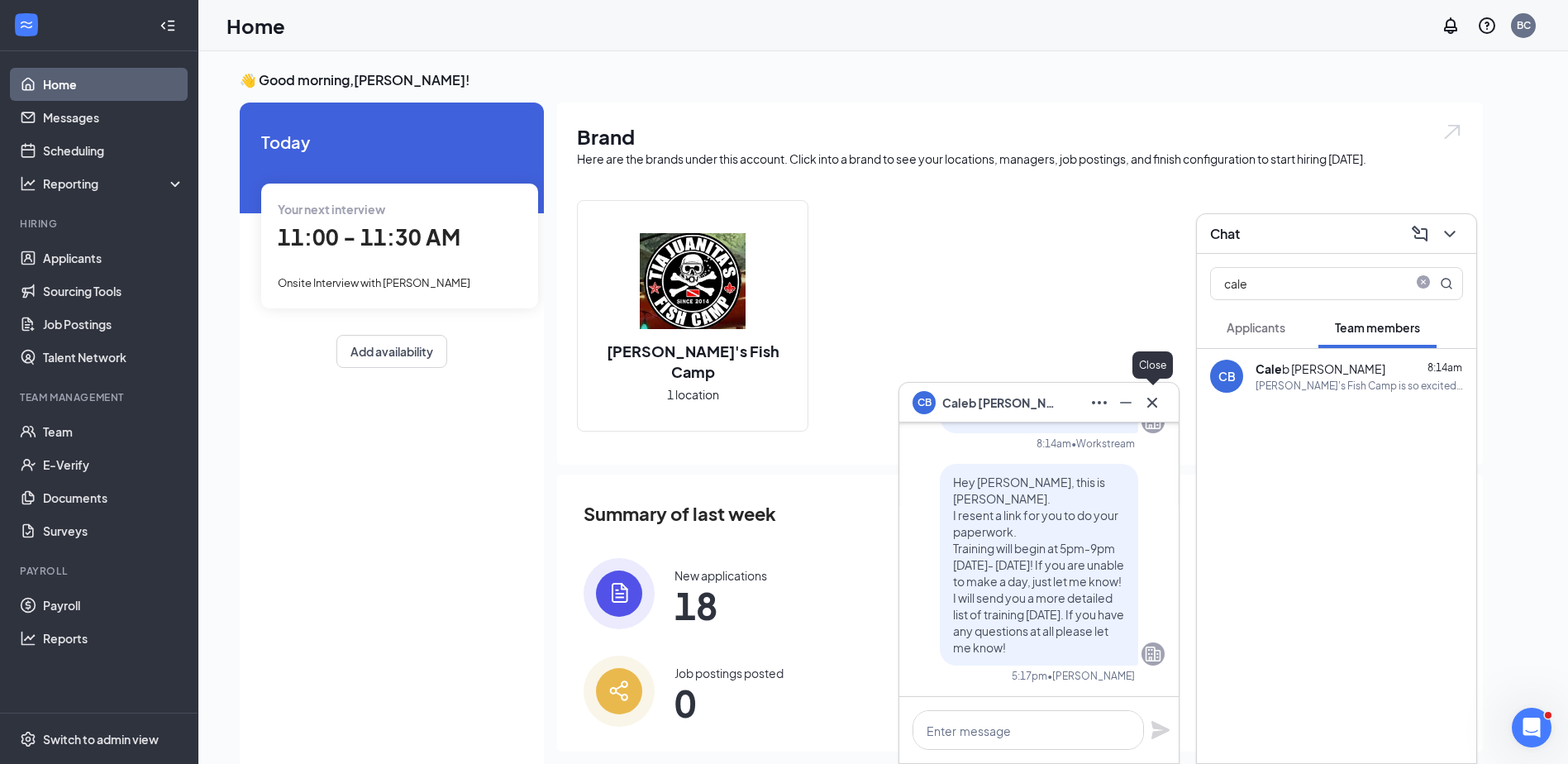
click at [1156, 408] on icon "Cross" at bounding box center [1152, 402] width 20 height 20
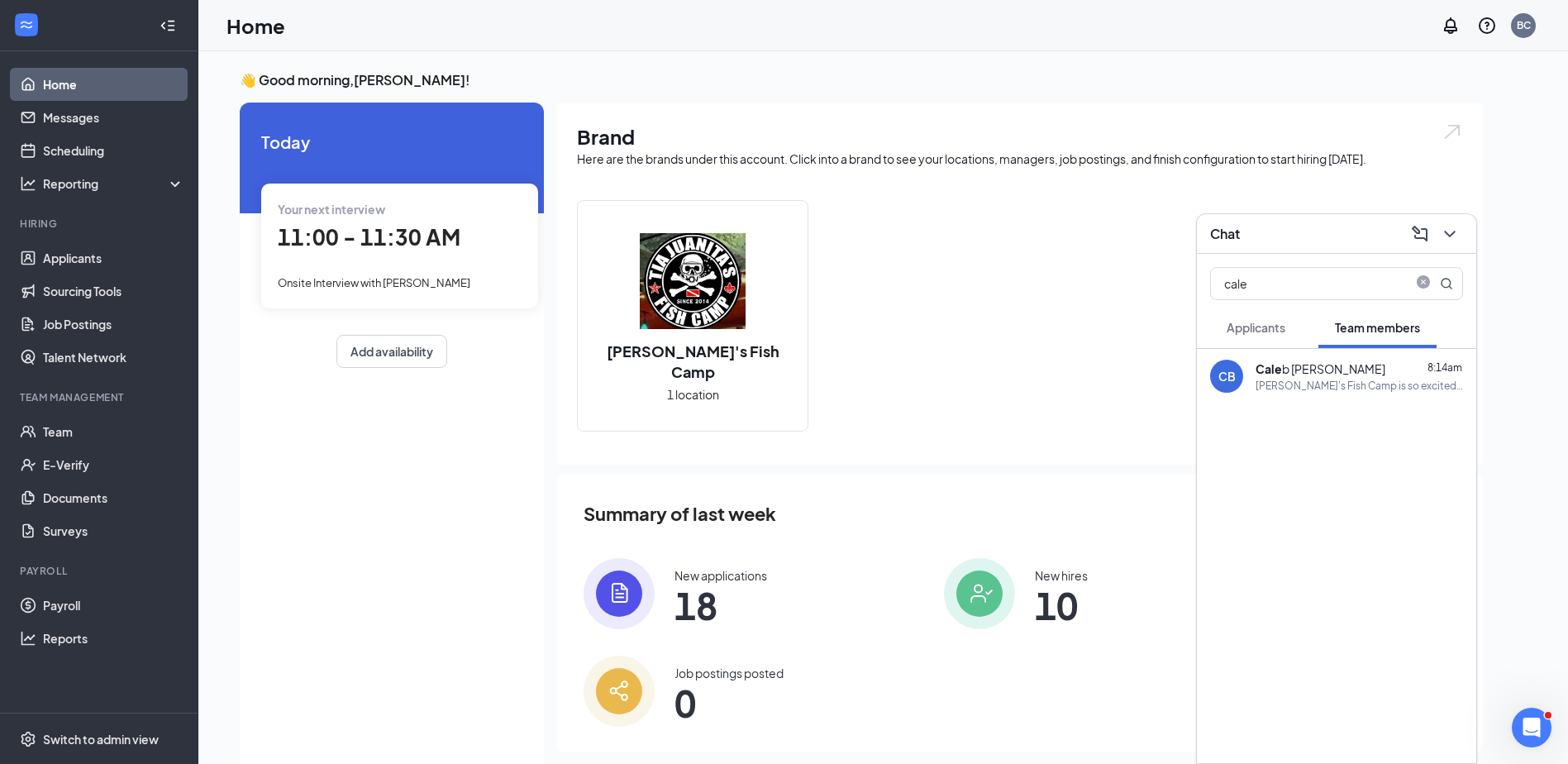
click at [1233, 339] on button "Applicants" at bounding box center [1256, 328] width 92 height 42
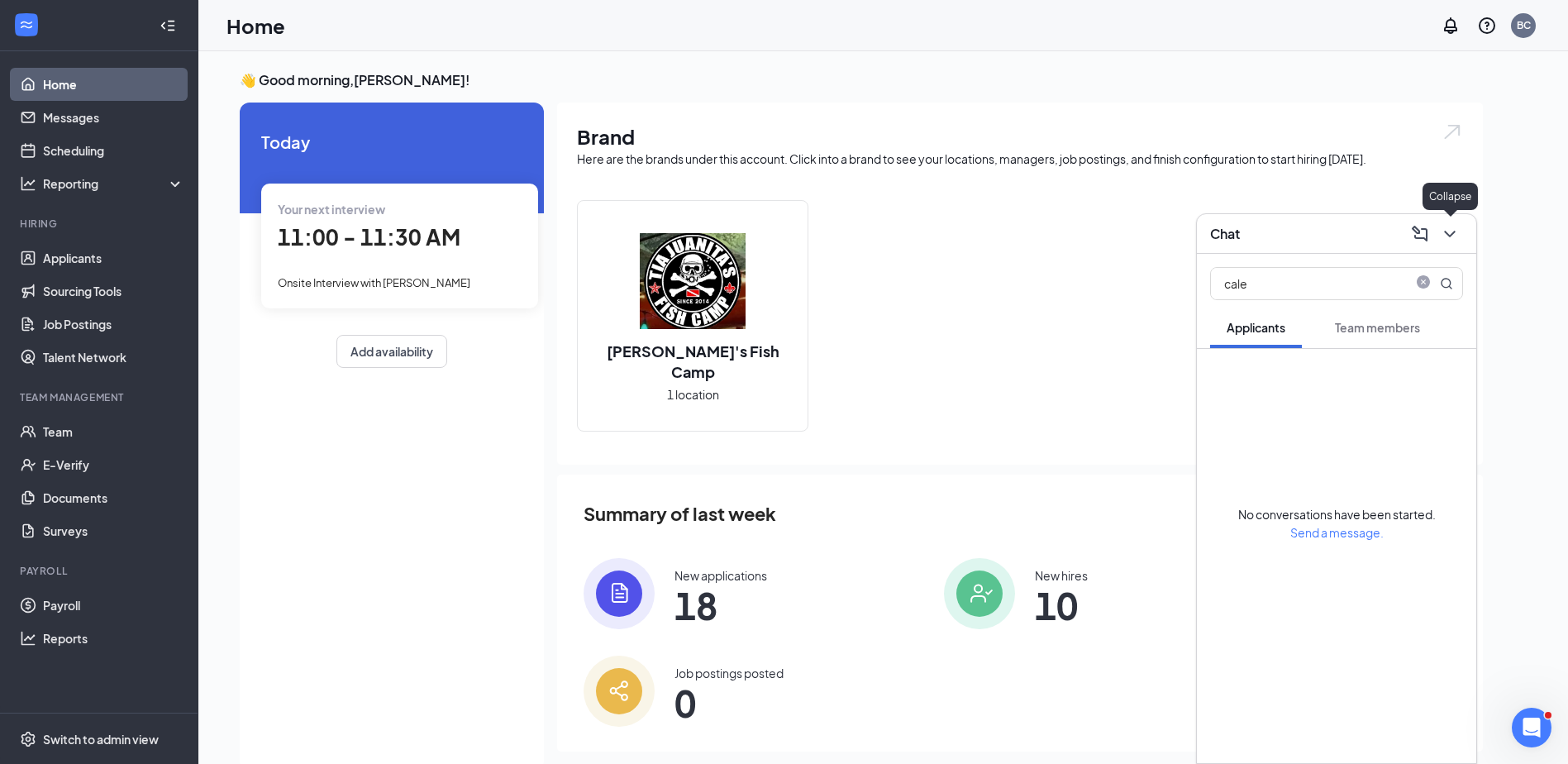
click at [1457, 235] on icon "ChevronDown" at bounding box center [1450, 234] width 20 height 20
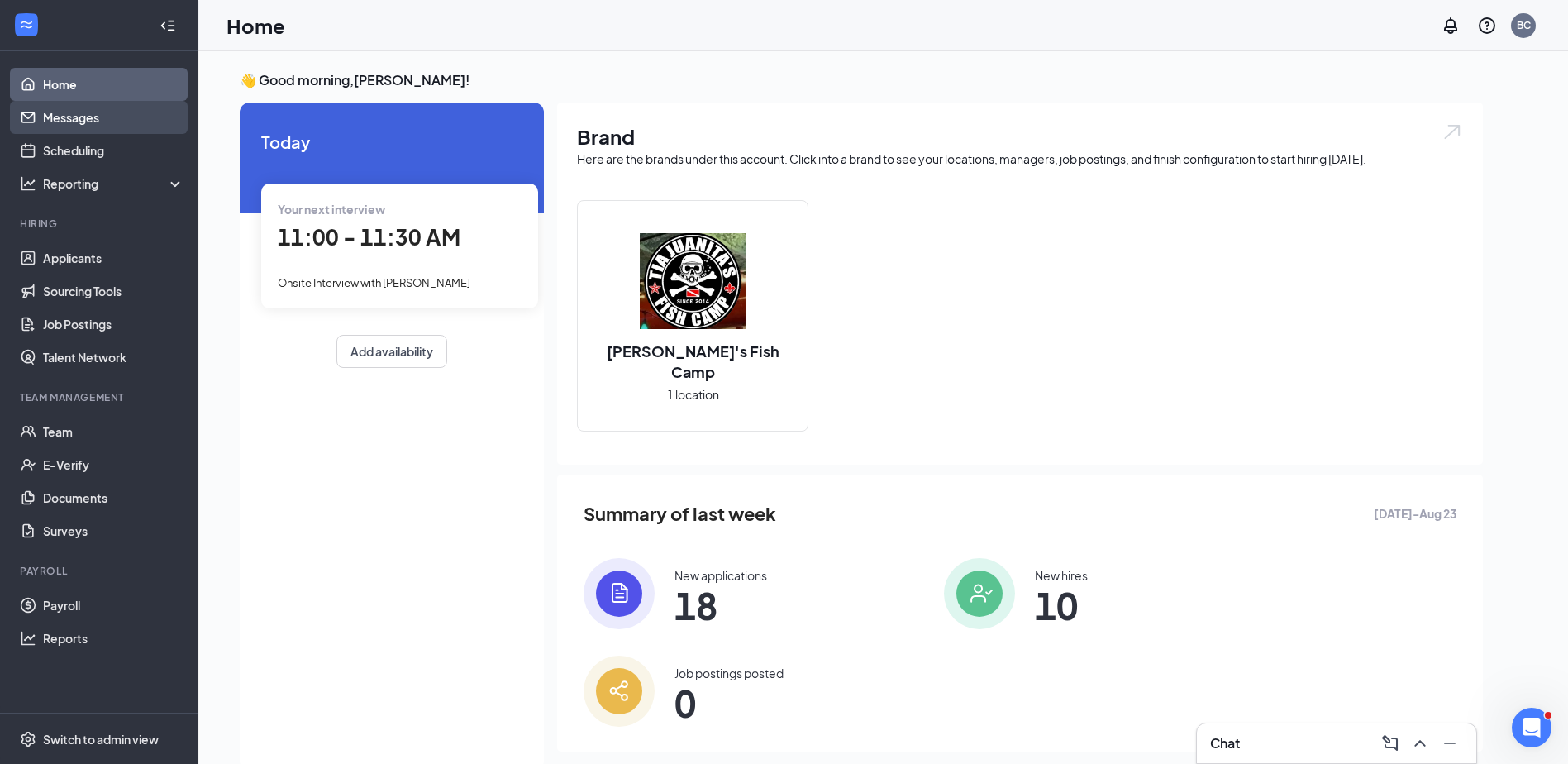
click at [119, 106] on link "Messages" at bounding box center [113, 117] width 142 height 33
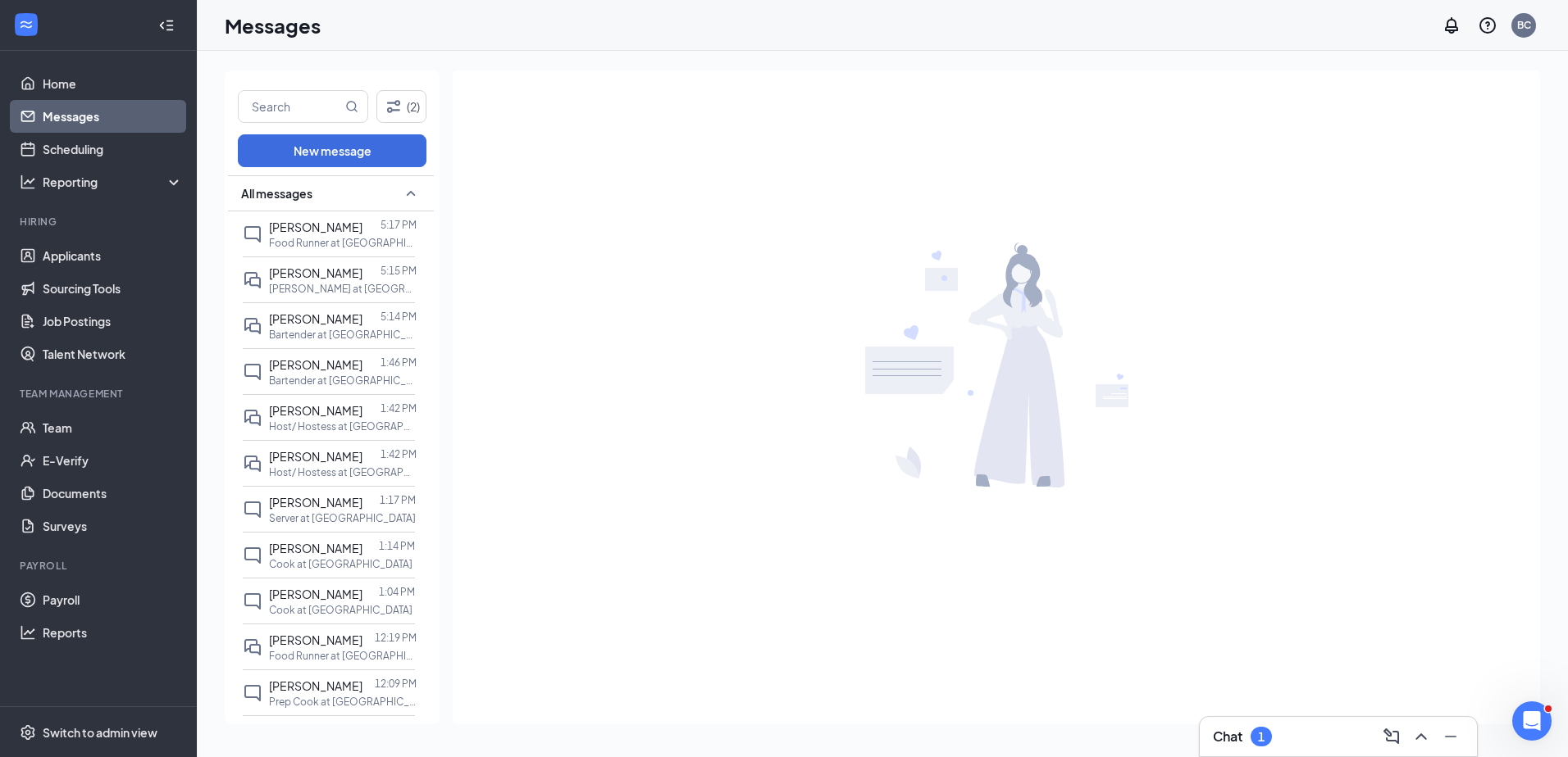
click at [119, 117] on link "Messages" at bounding box center [112, 116] width 140 height 32
click at [1266, 735] on div "1" at bounding box center [1261, 736] width 22 height 20
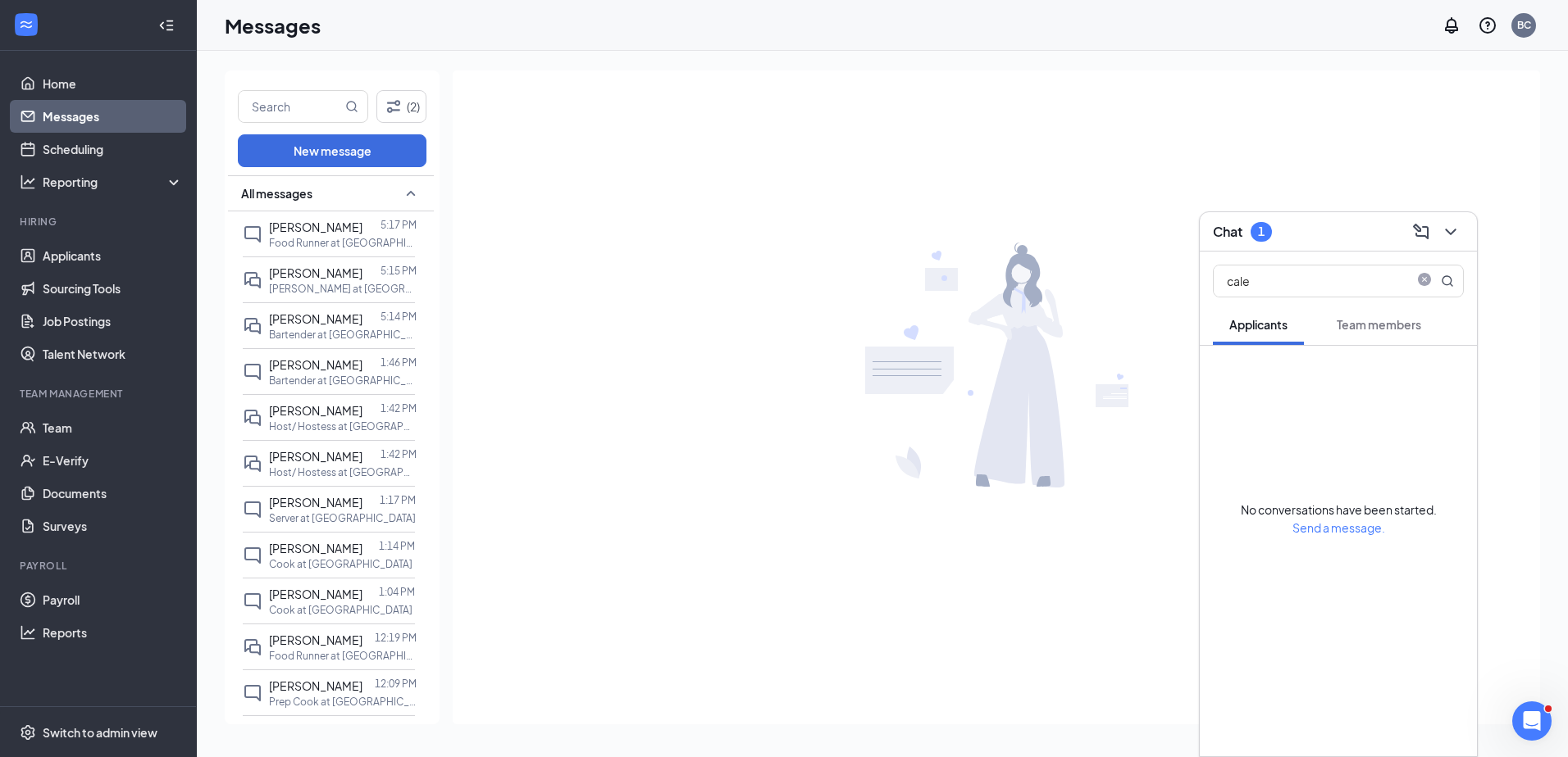
click at [1406, 319] on span "Team members" at bounding box center [1378, 324] width 84 height 15
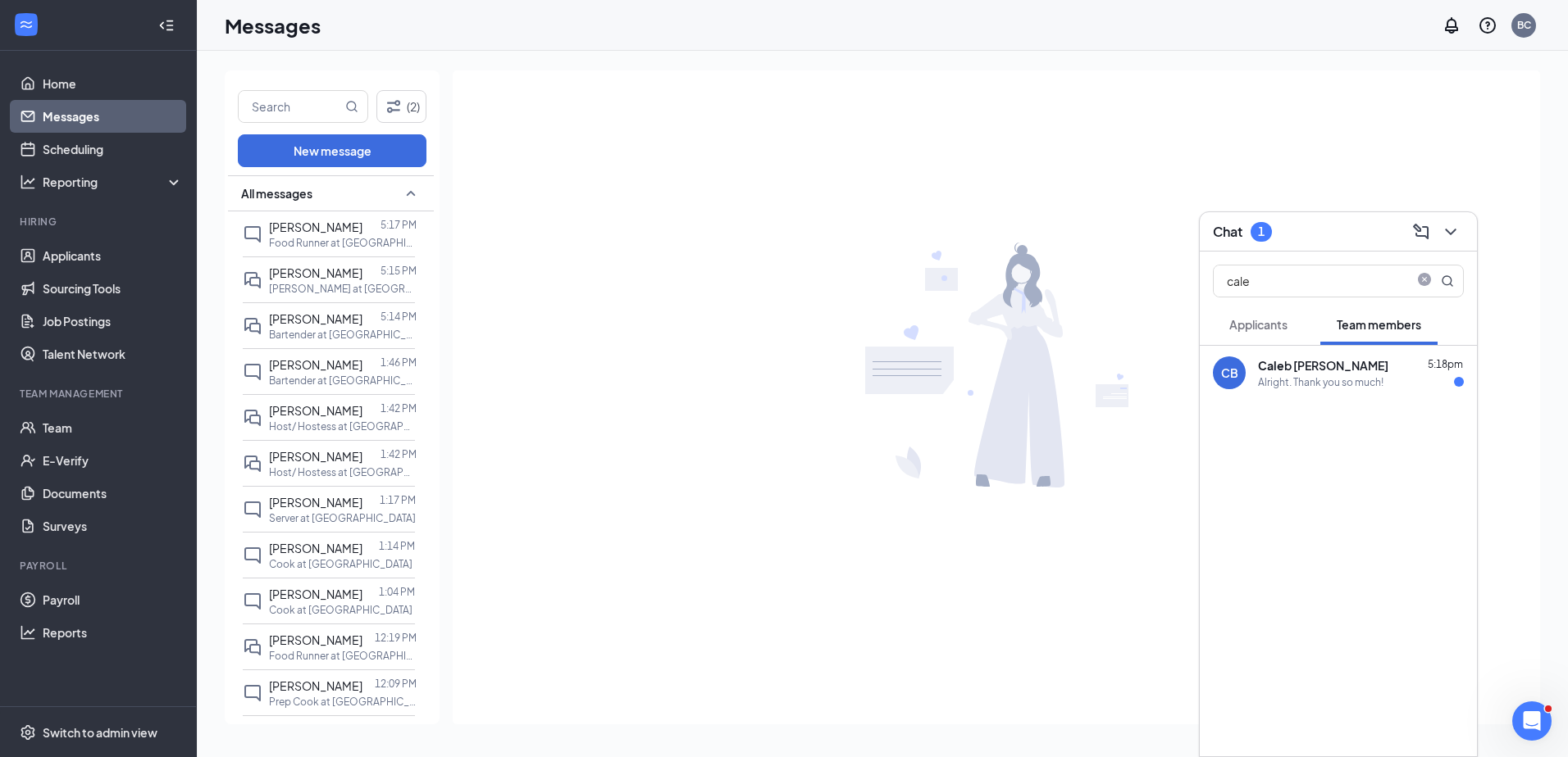
click at [1341, 387] on div "Alright. Thank you so much!" at bounding box center [1320, 382] width 126 height 14
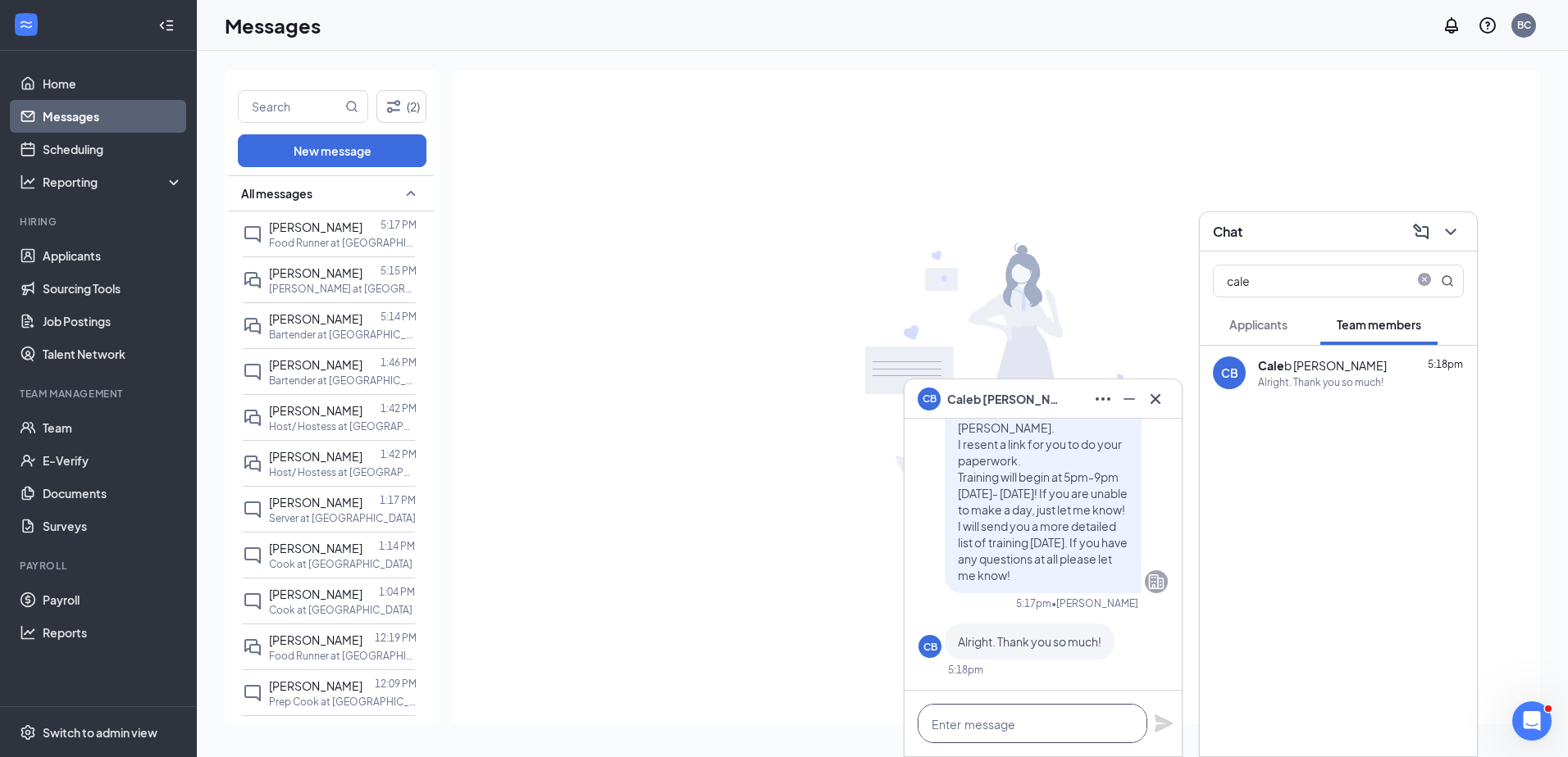
click at [1054, 722] on textarea at bounding box center [1033, 724] width 230 height 39
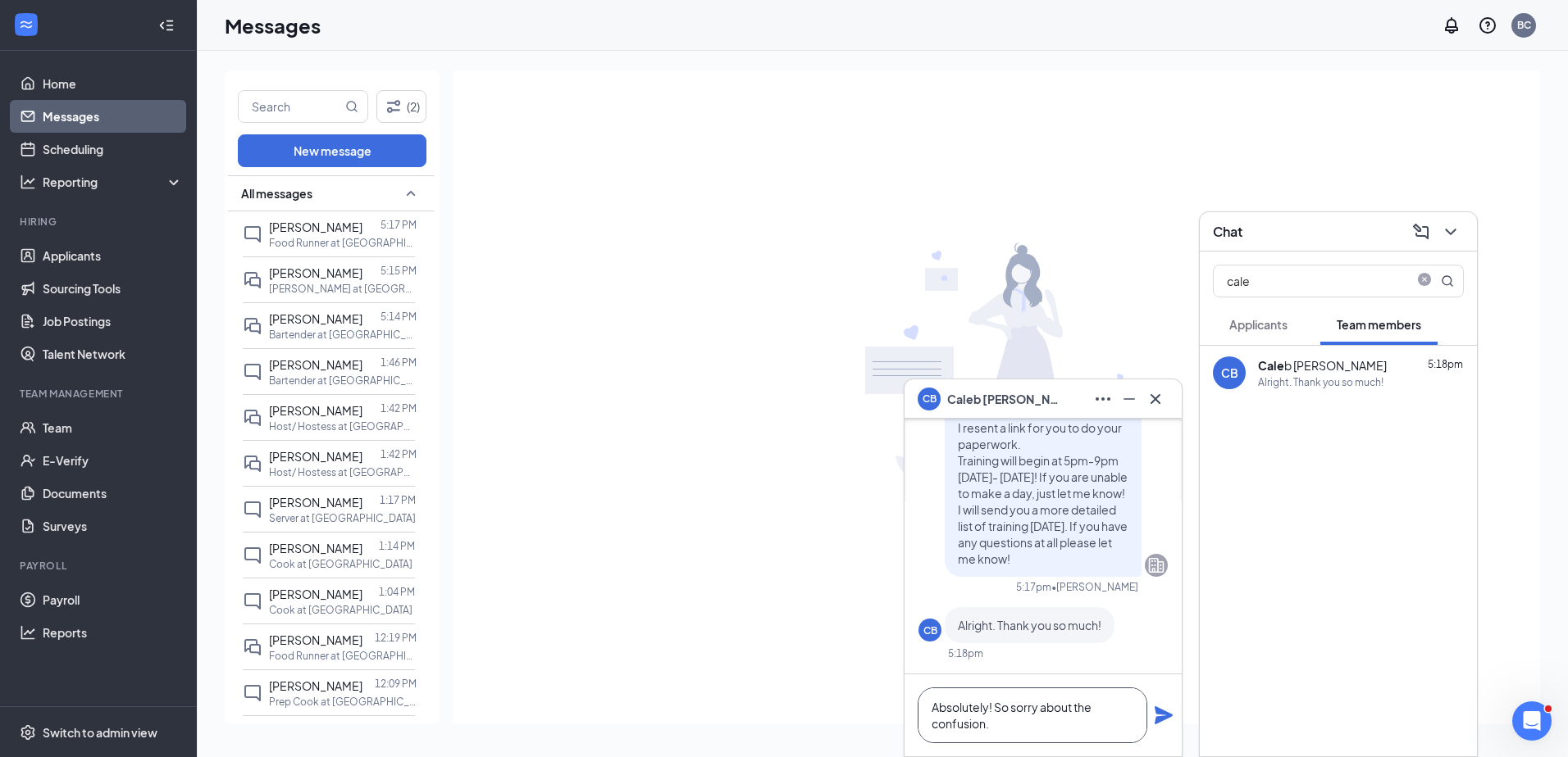
type textarea "Absolutely! So sorry about the confusion."
click at [1154, 713] on icon "Plane" at bounding box center [1163, 716] width 20 height 20
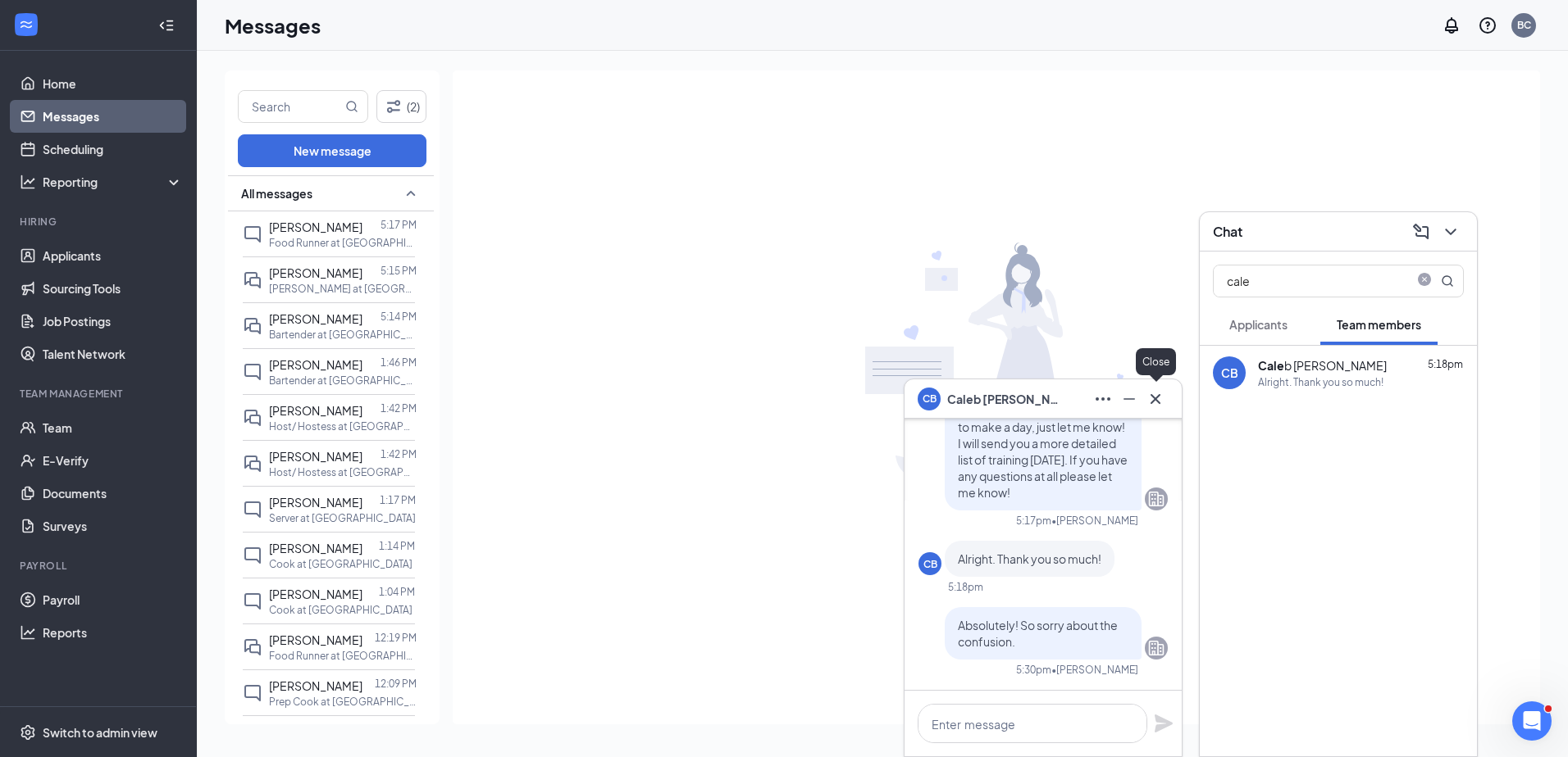
click at [1161, 393] on icon "Cross" at bounding box center [1155, 399] width 20 height 20
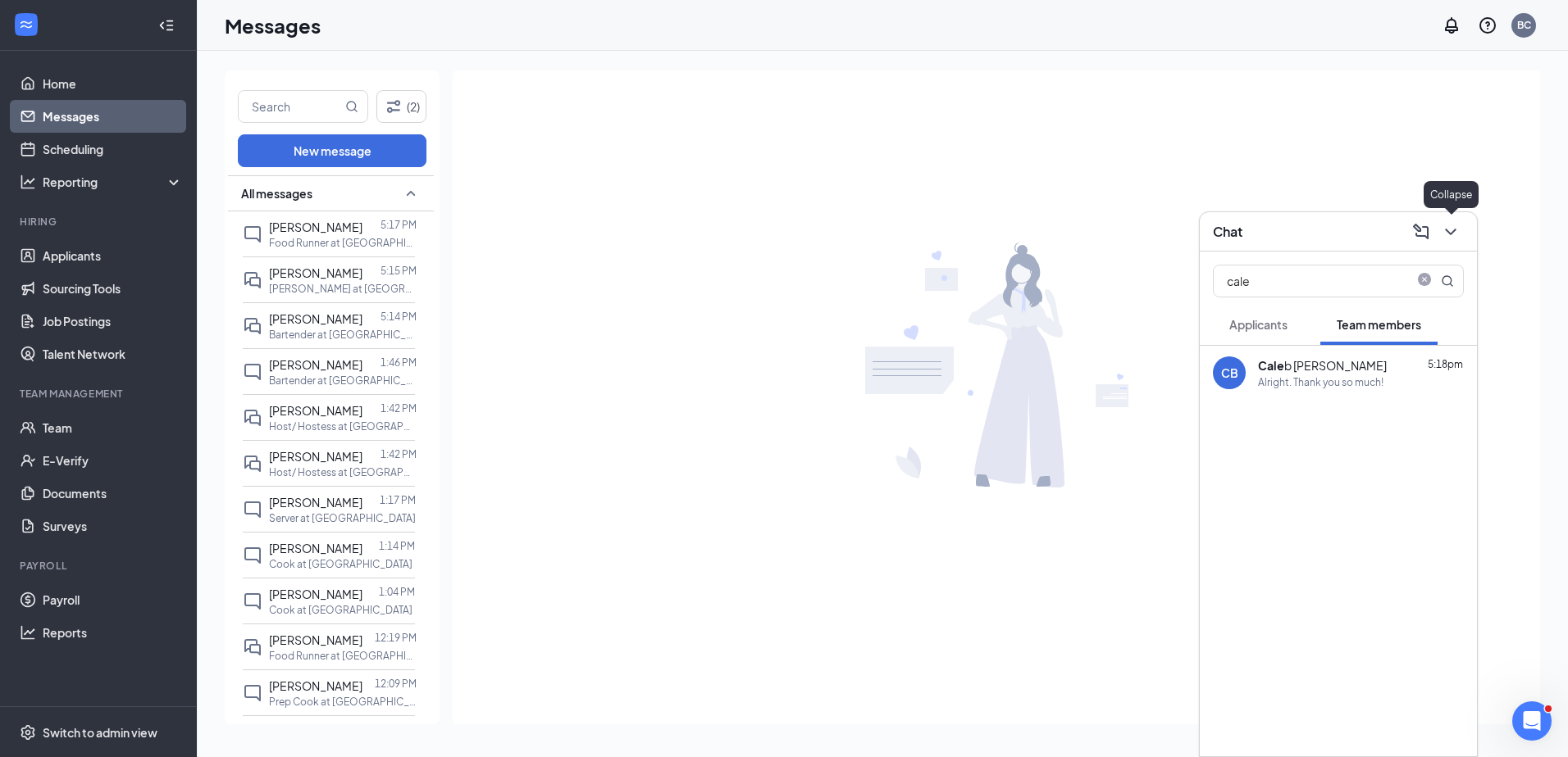
click at [1460, 233] on button at bounding box center [1450, 232] width 27 height 27
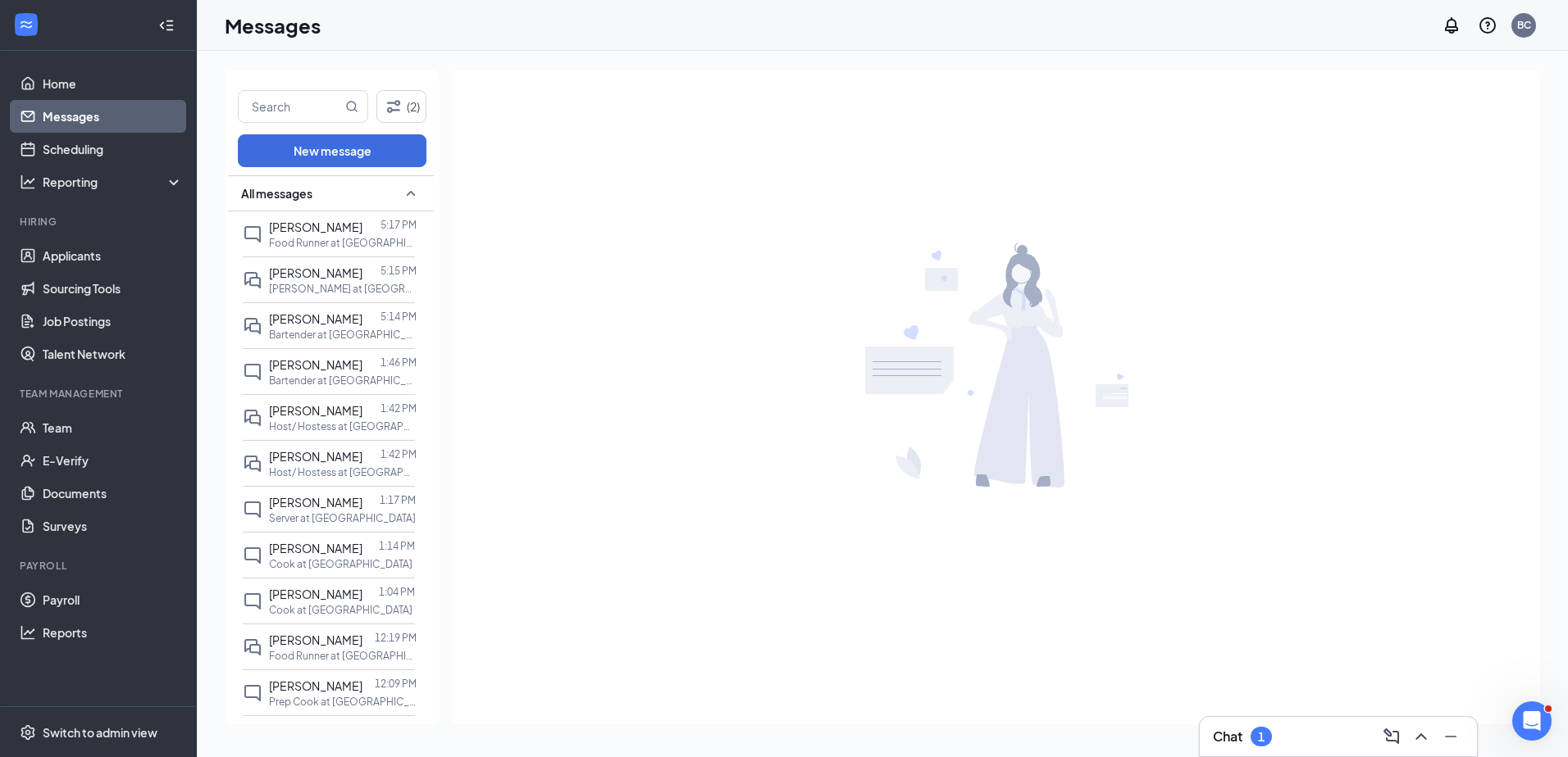
click at [1307, 756] on html "Home Messages Scheduling Reporting Hiring Applicants Sourcing Tools Job Posting…" at bounding box center [784, 378] width 1568 height 757
click at [1306, 751] on div "Chat 1" at bounding box center [1338, 736] width 277 height 39
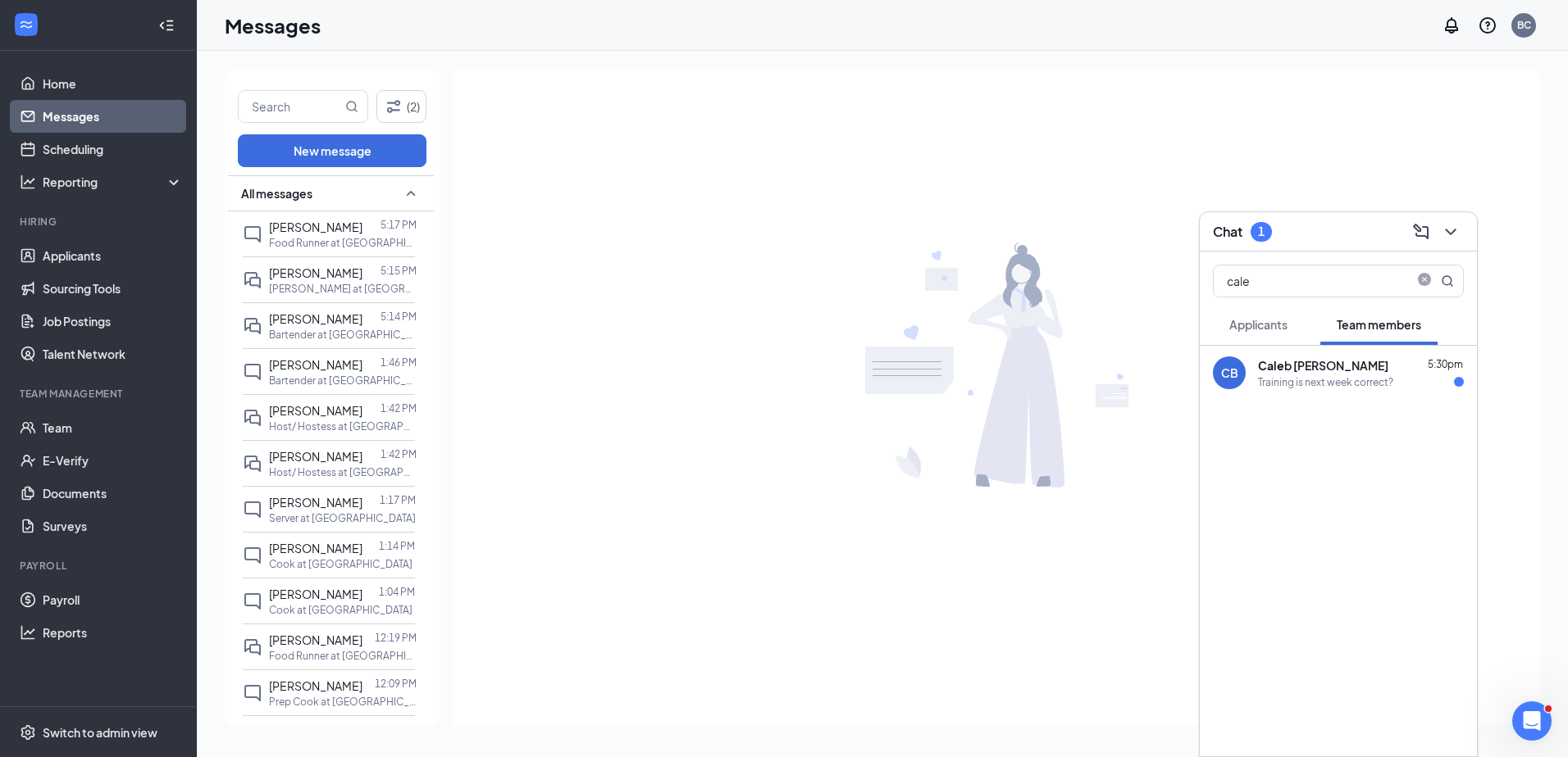
click at [1415, 370] on div "[PERSON_NAME] 5:30pm" at bounding box center [1360, 365] width 205 height 17
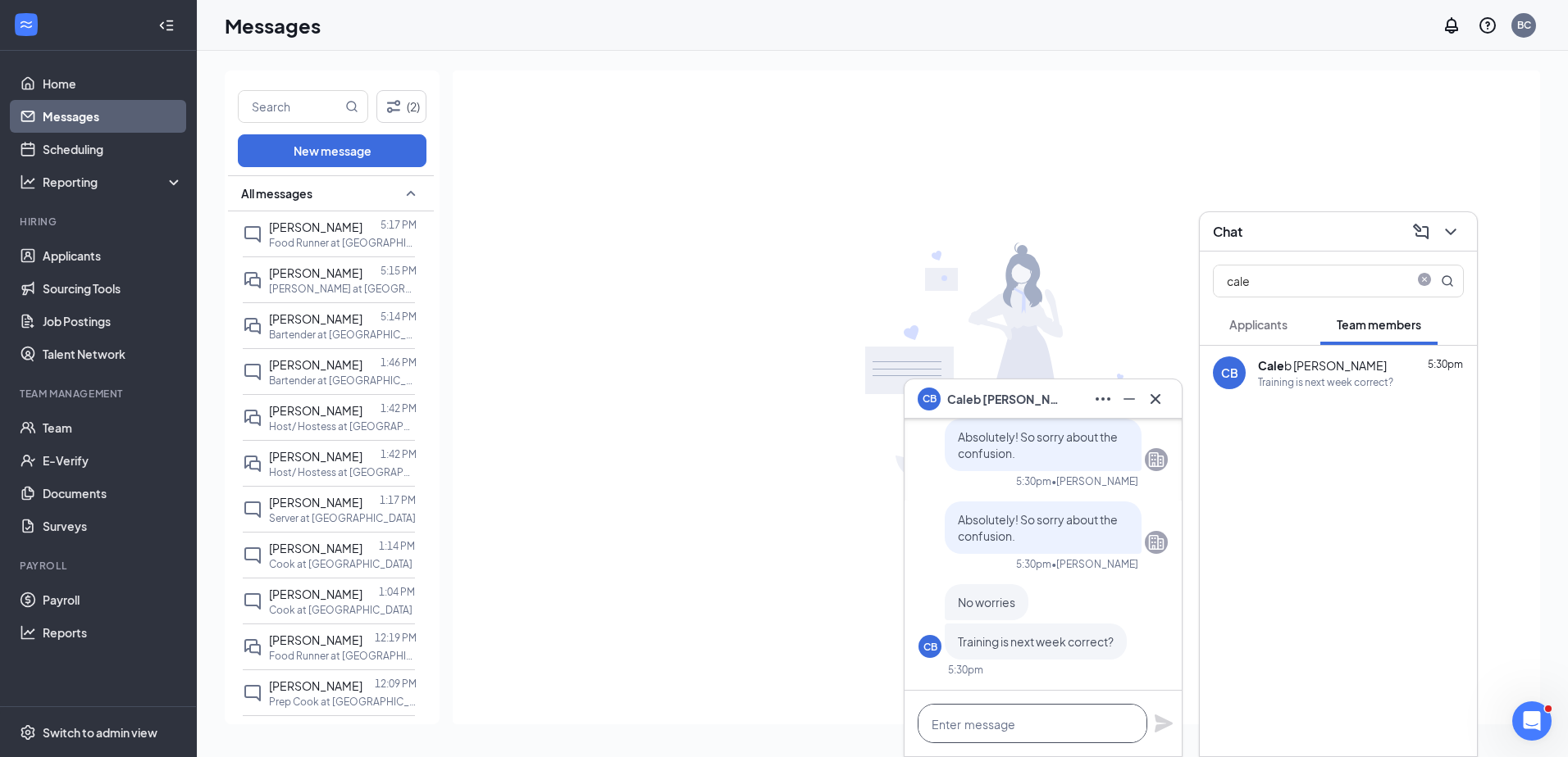
click at [1018, 719] on textarea at bounding box center [1033, 724] width 230 height 39
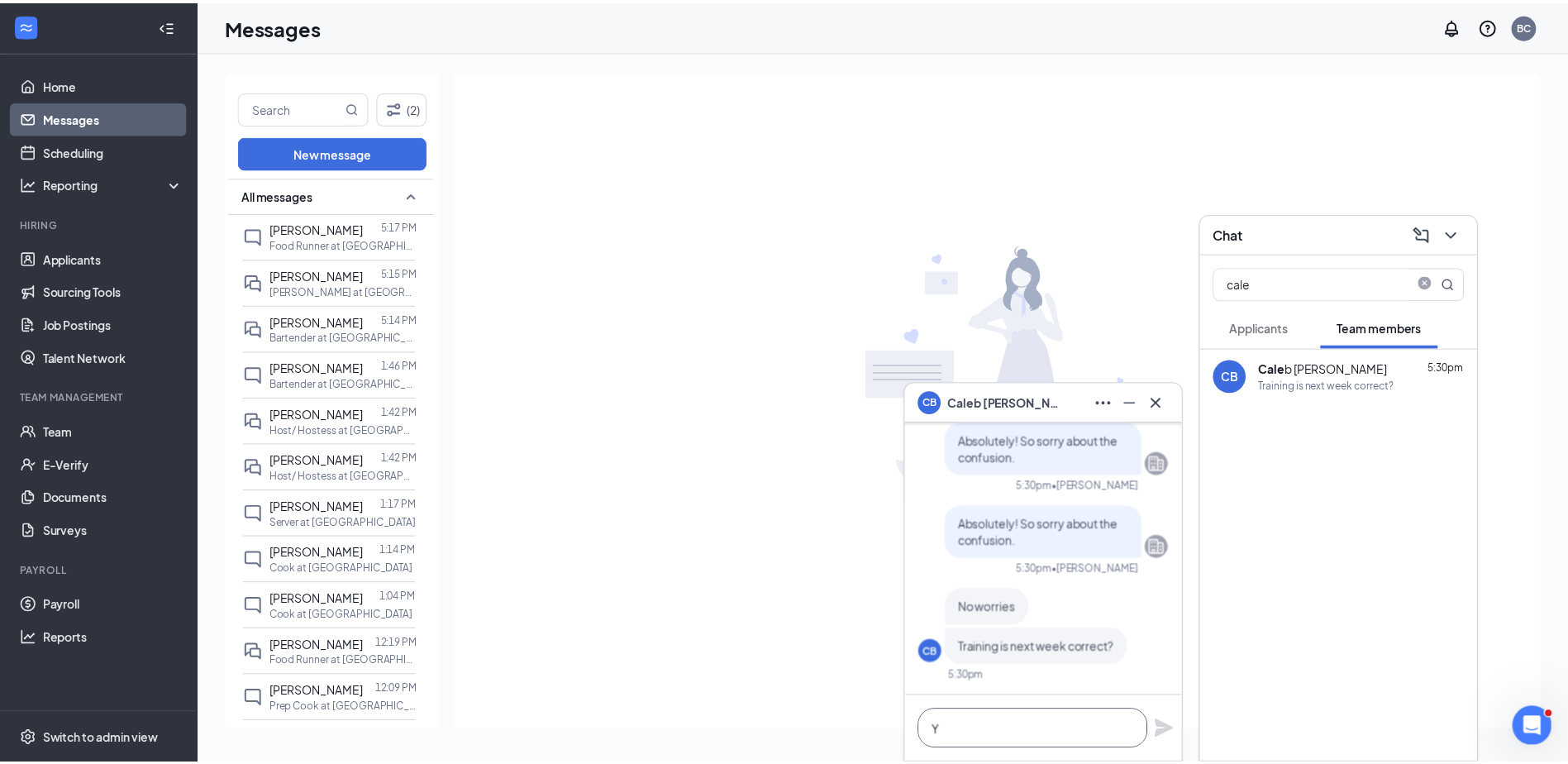
scroll to position [1, 0]
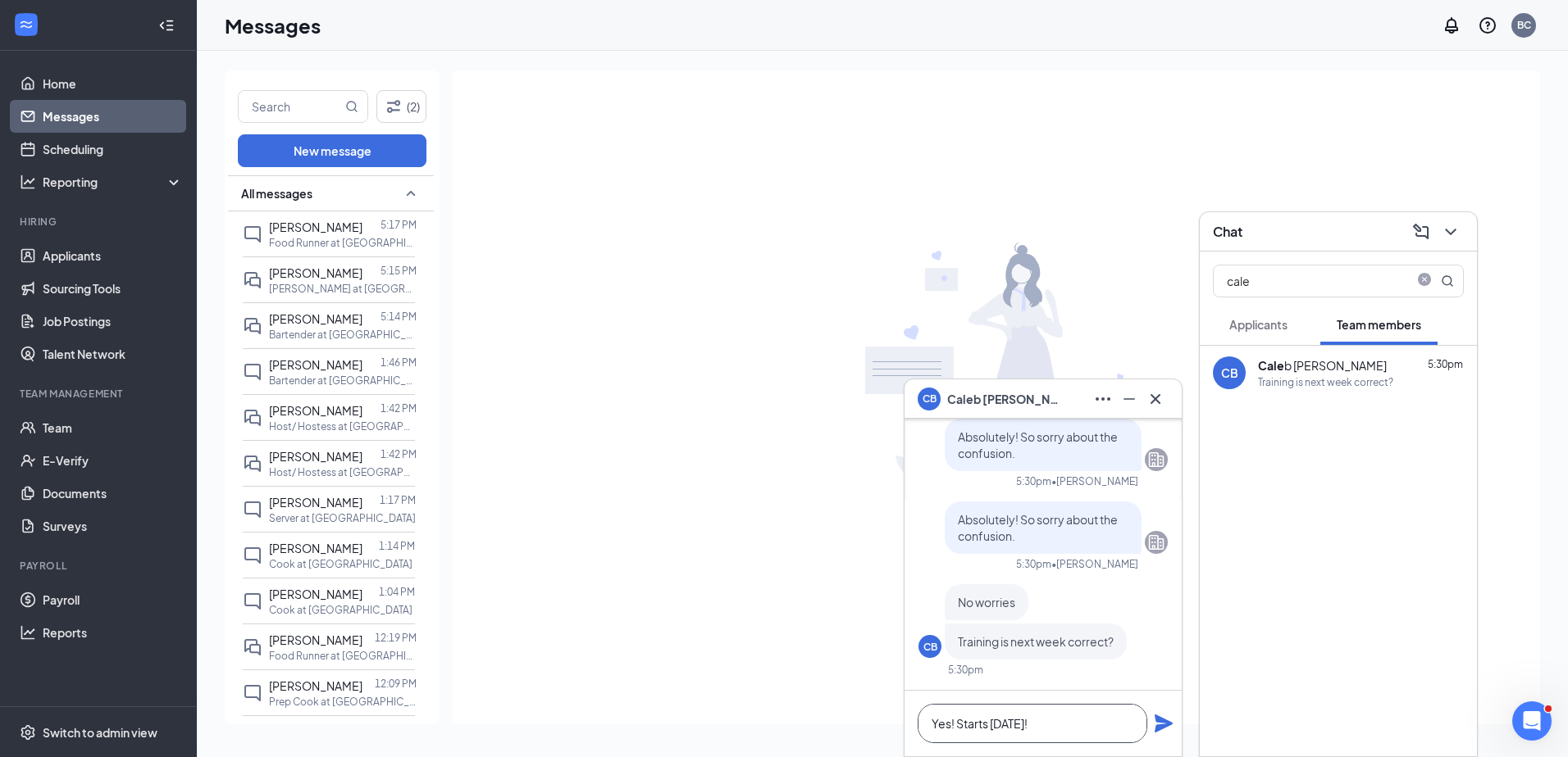
type textarea "Yes! Starts [DATE]!"
click at [1162, 716] on icon "Plane" at bounding box center [1163, 724] width 20 height 20
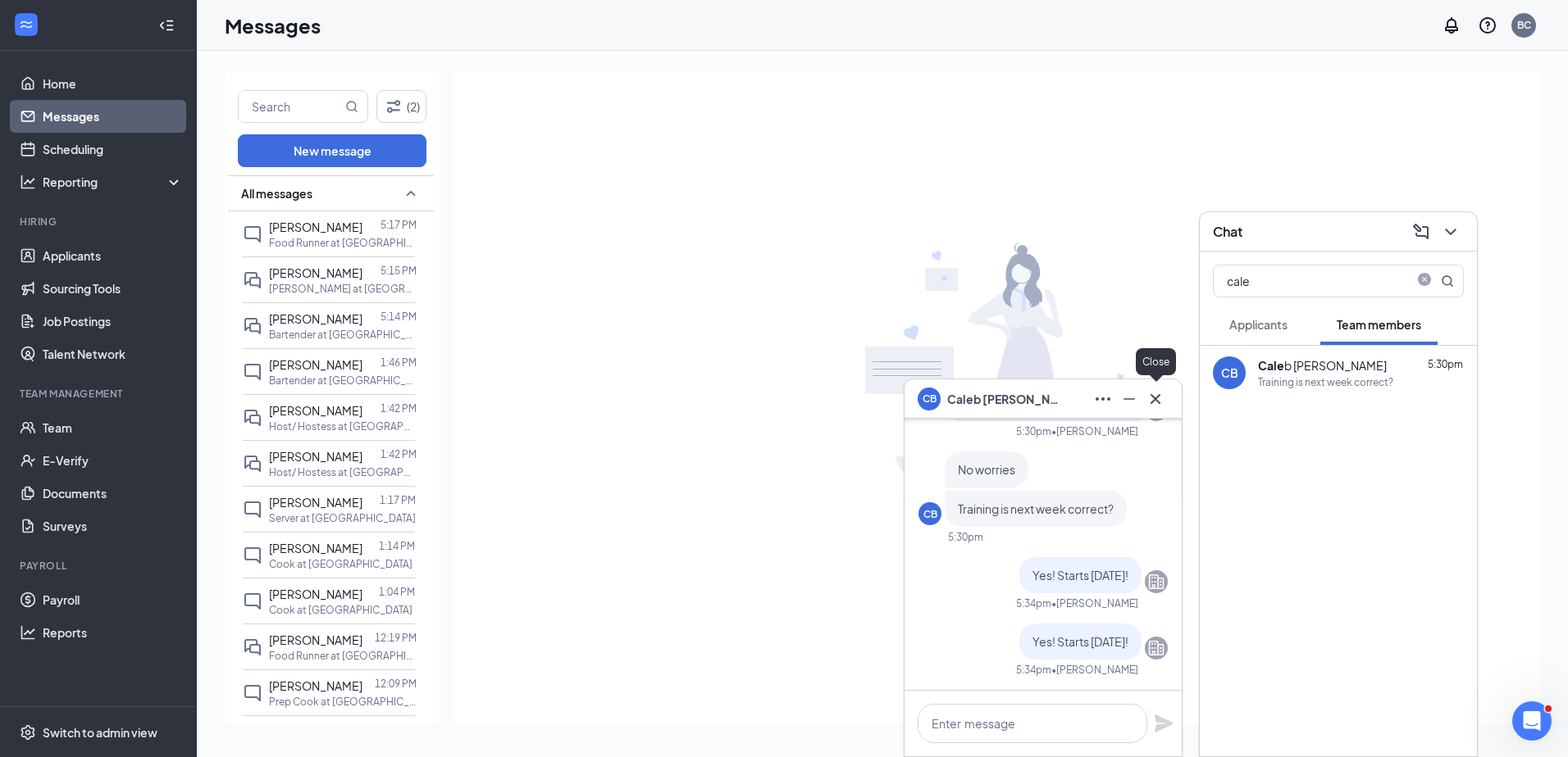
click at [1167, 404] on div at bounding box center [1155, 399] width 27 height 27
click at [1157, 399] on icon "Cross" at bounding box center [1155, 399] width 20 height 20
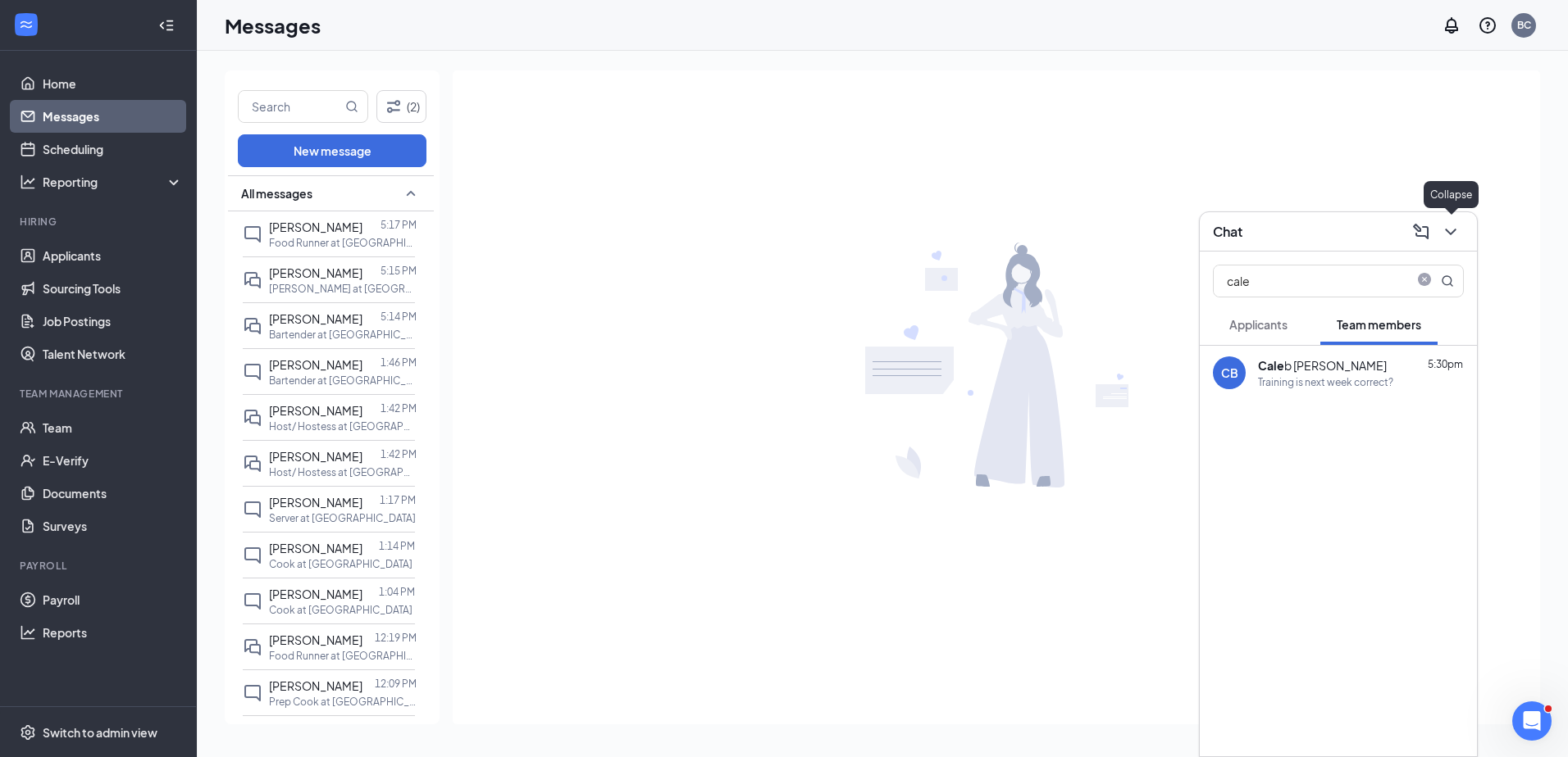
click at [1447, 229] on icon "ChevronDown" at bounding box center [1450, 232] width 20 height 20
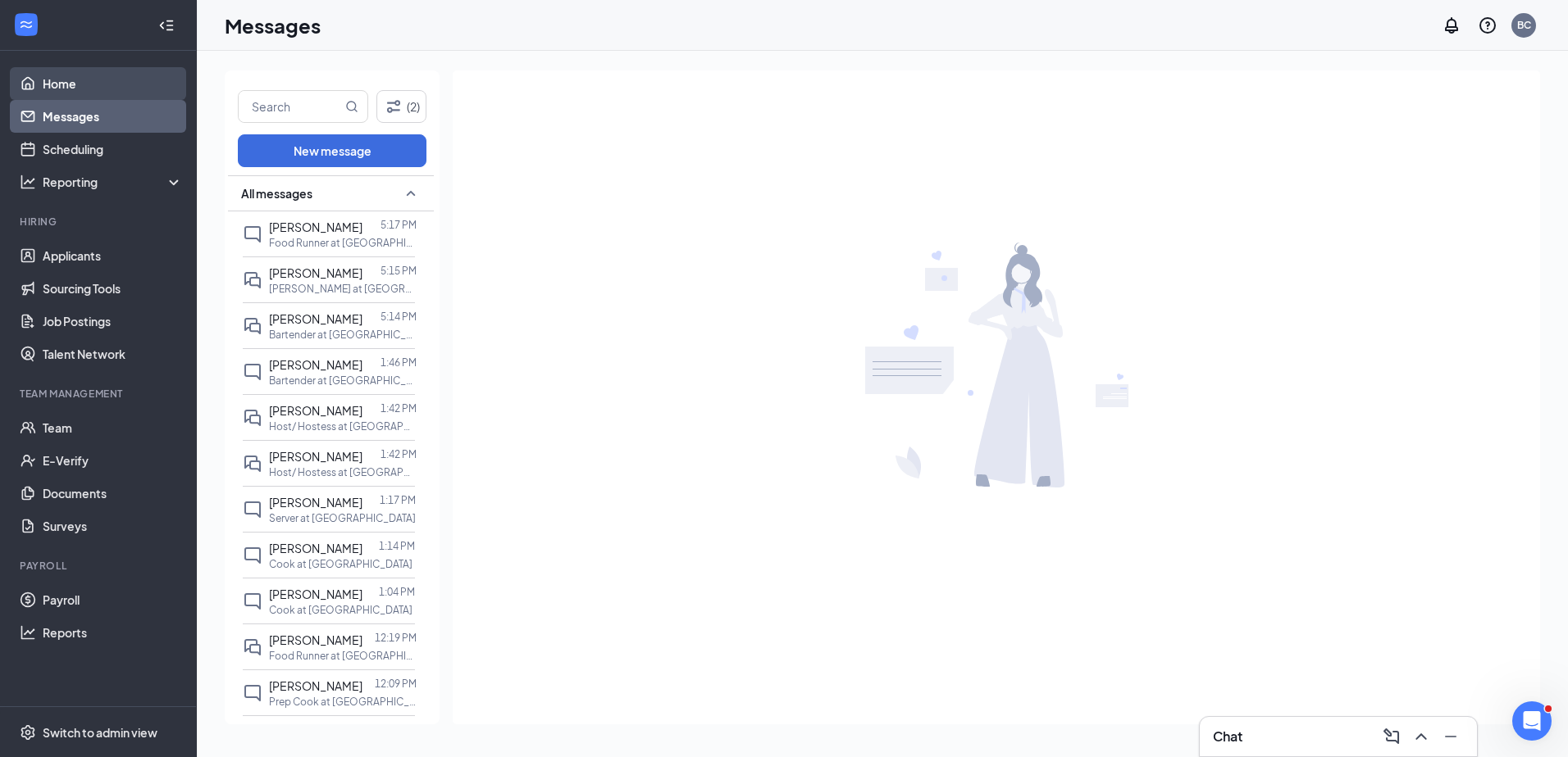
click at [44, 90] on link "Home" at bounding box center [112, 82] width 140 height 32
